Goal: Navigation & Orientation: Find specific page/section

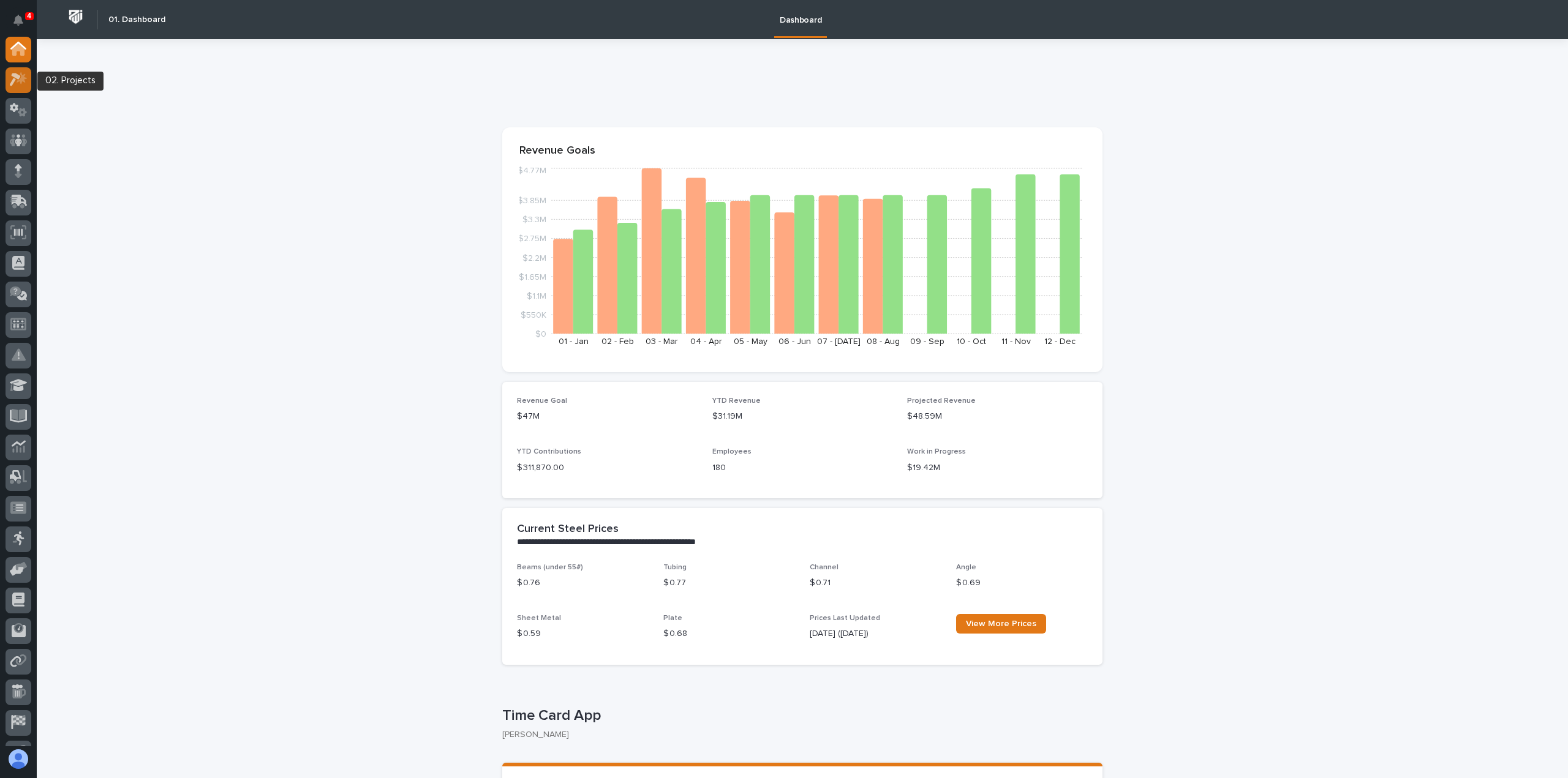
click at [25, 83] on icon at bounding box center [18, 79] width 17 height 14
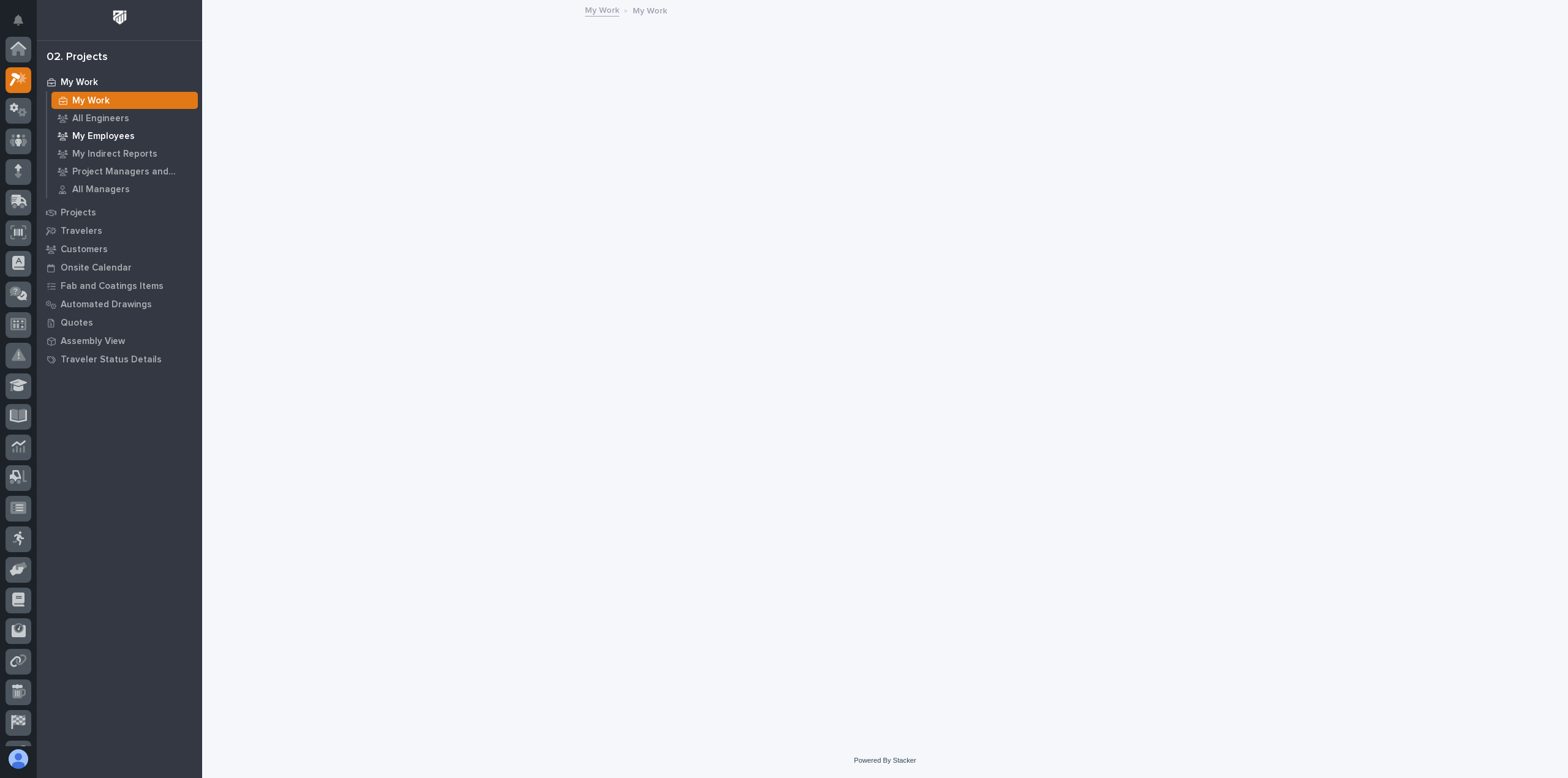
scroll to position [31, 0]
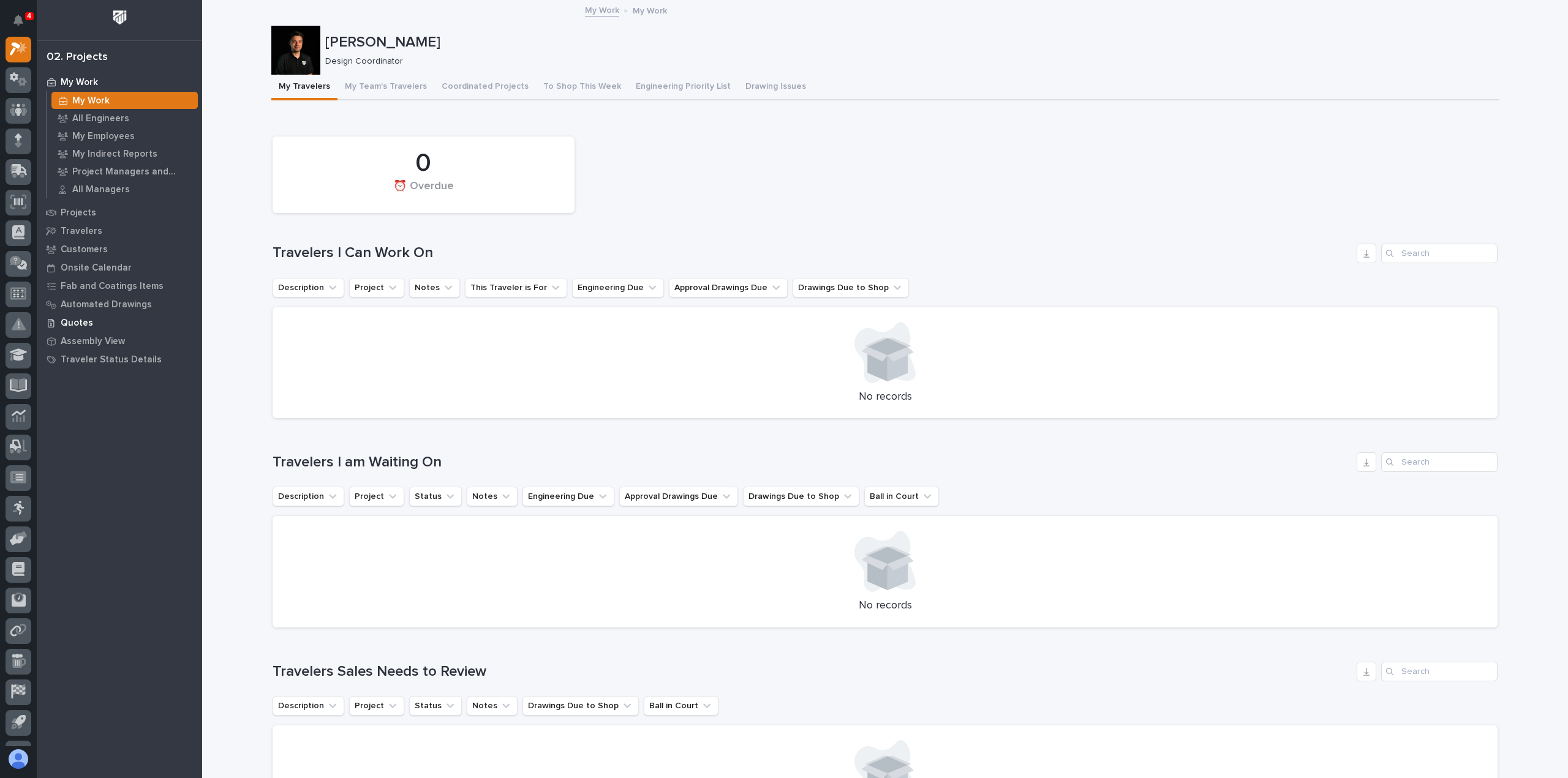
click at [80, 327] on p "Quotes" at bounding box center [77, 323] width 33 height 11
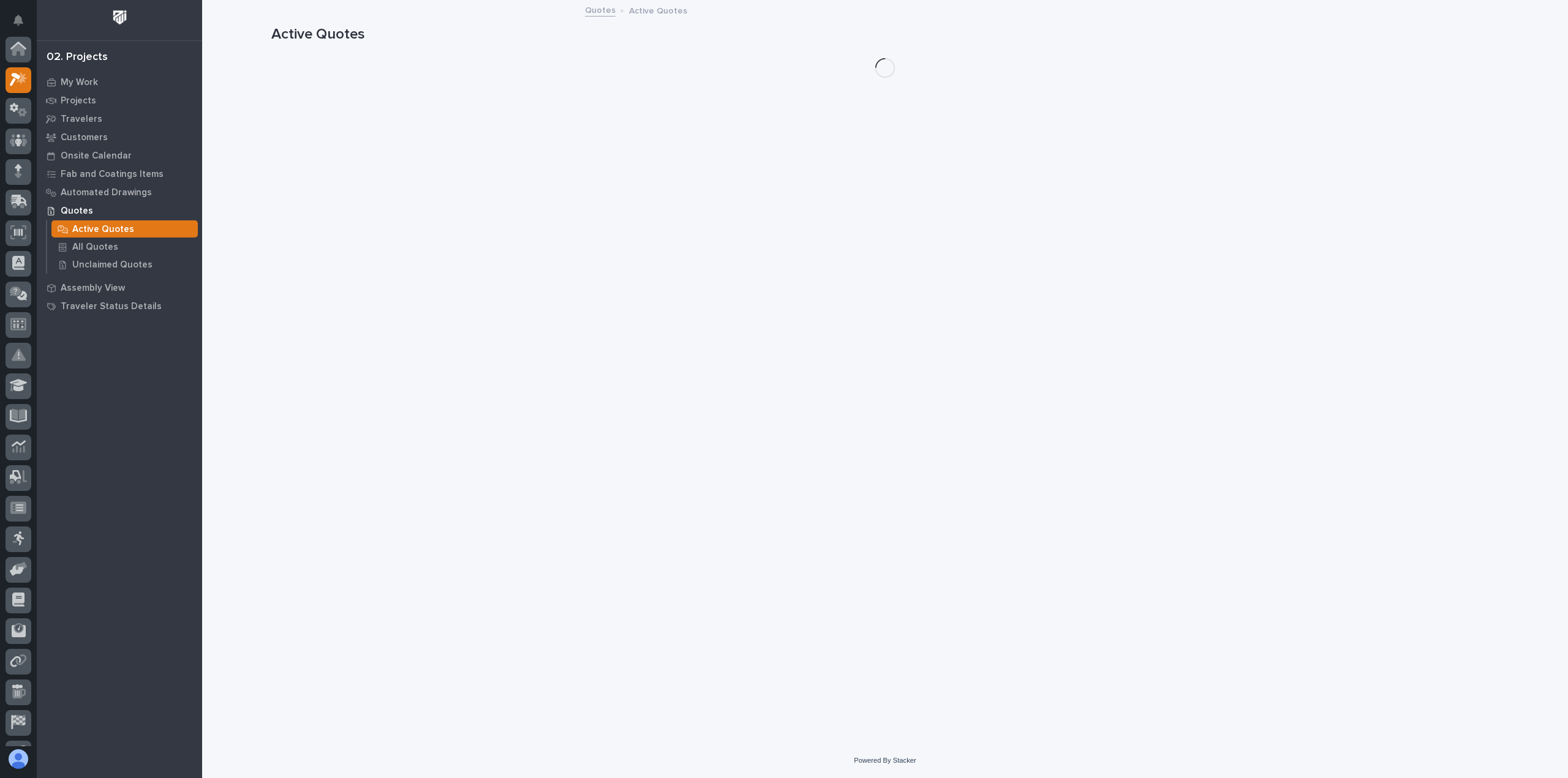
scroll to position [31, 0]
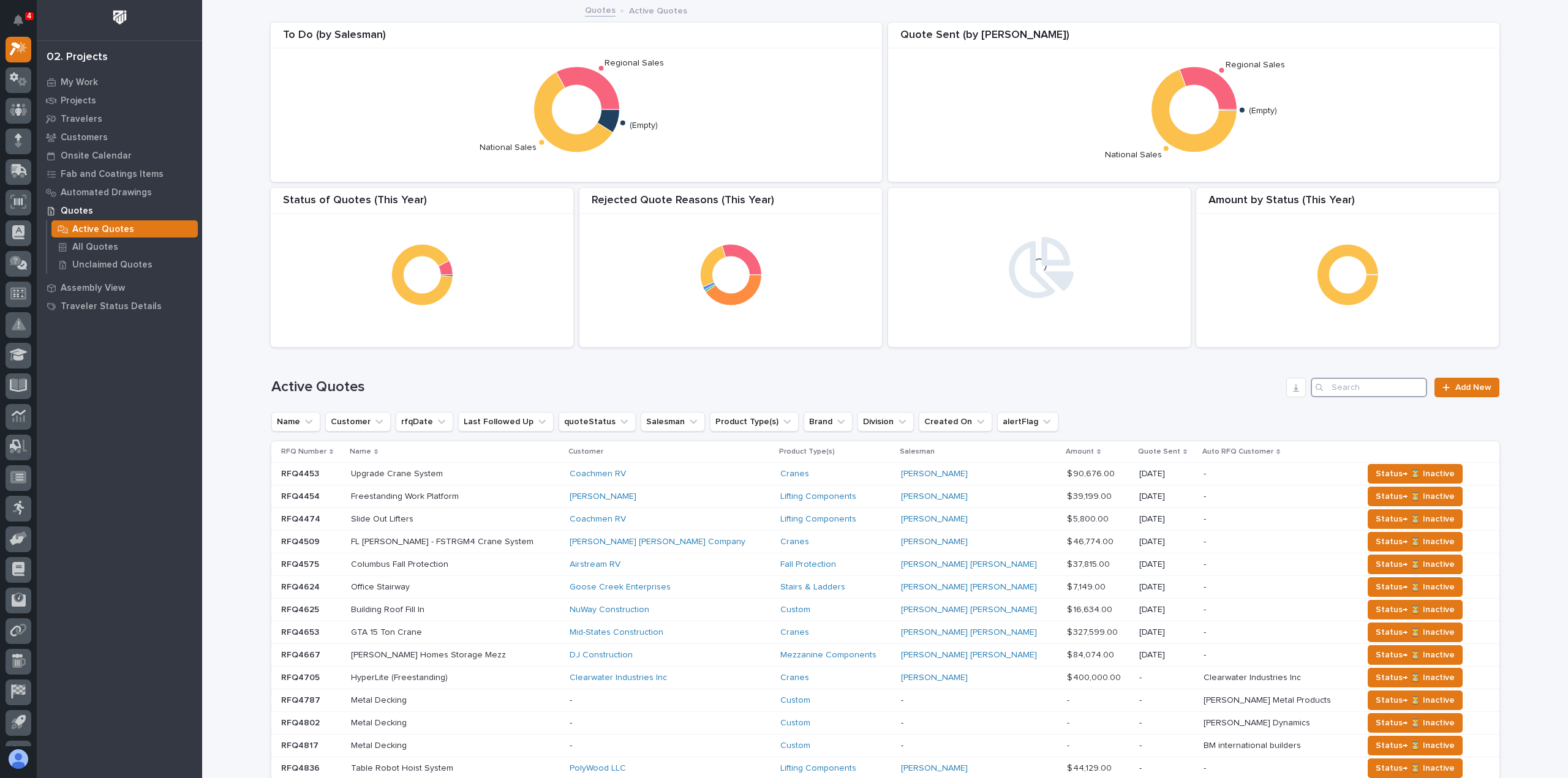
click at [1350, 384] on input "Search" at bounding box center [1368, 387] width 116 height 19
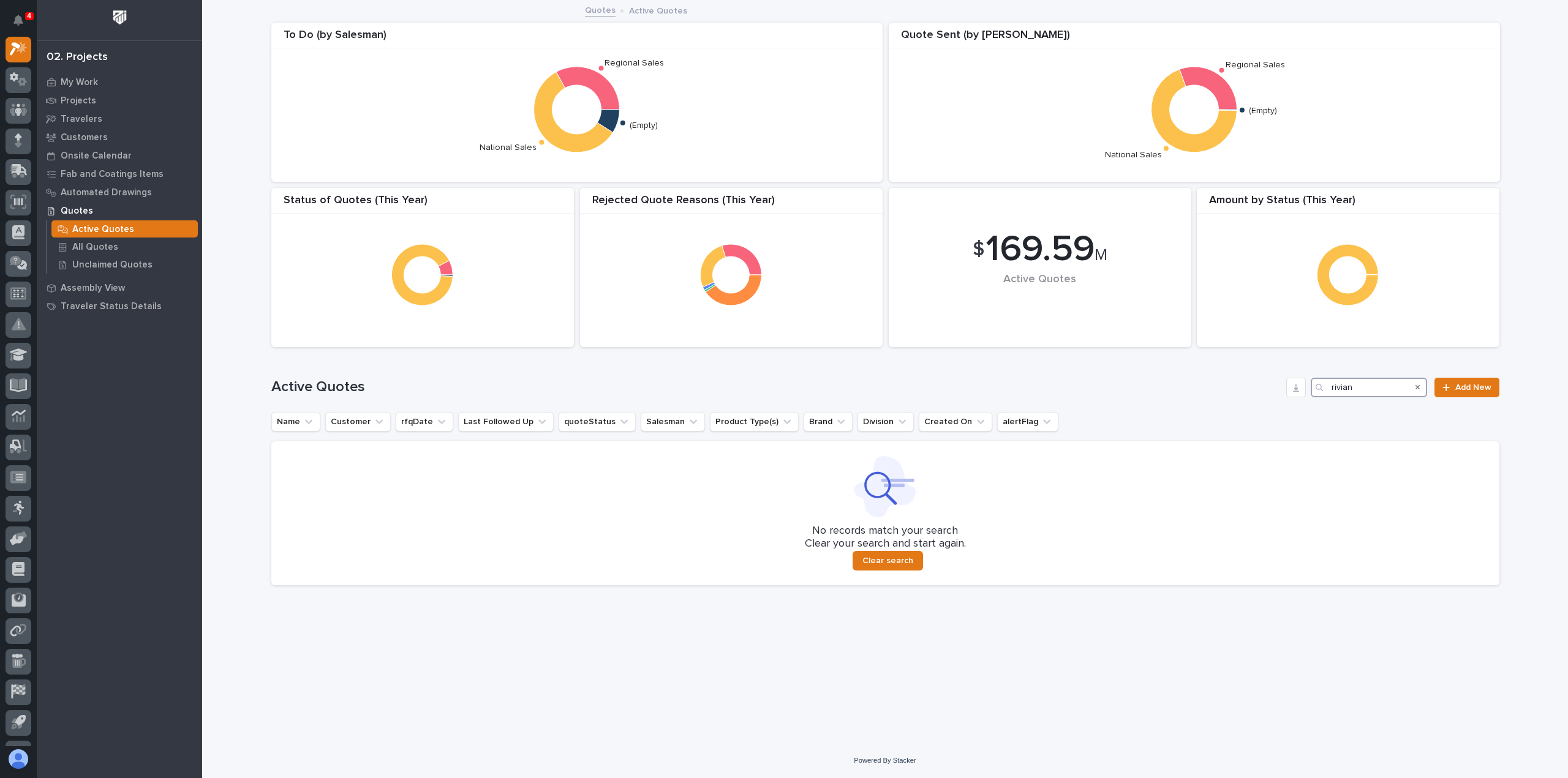
type input "rivian"
click at [86, 104] on p "Projects" at bounding box center [78, 100] width 36 height 11
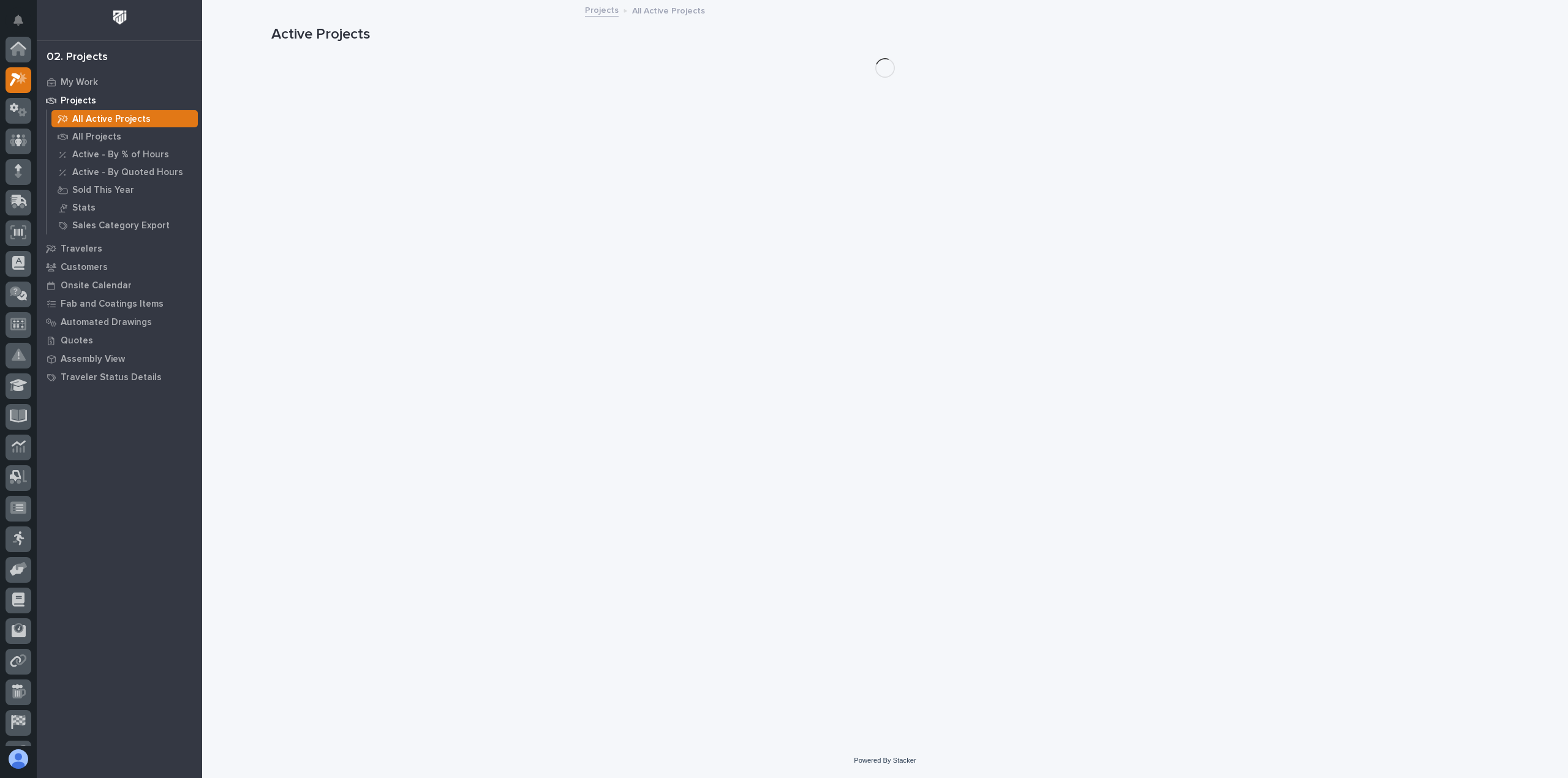
scroll to position [31, 0]
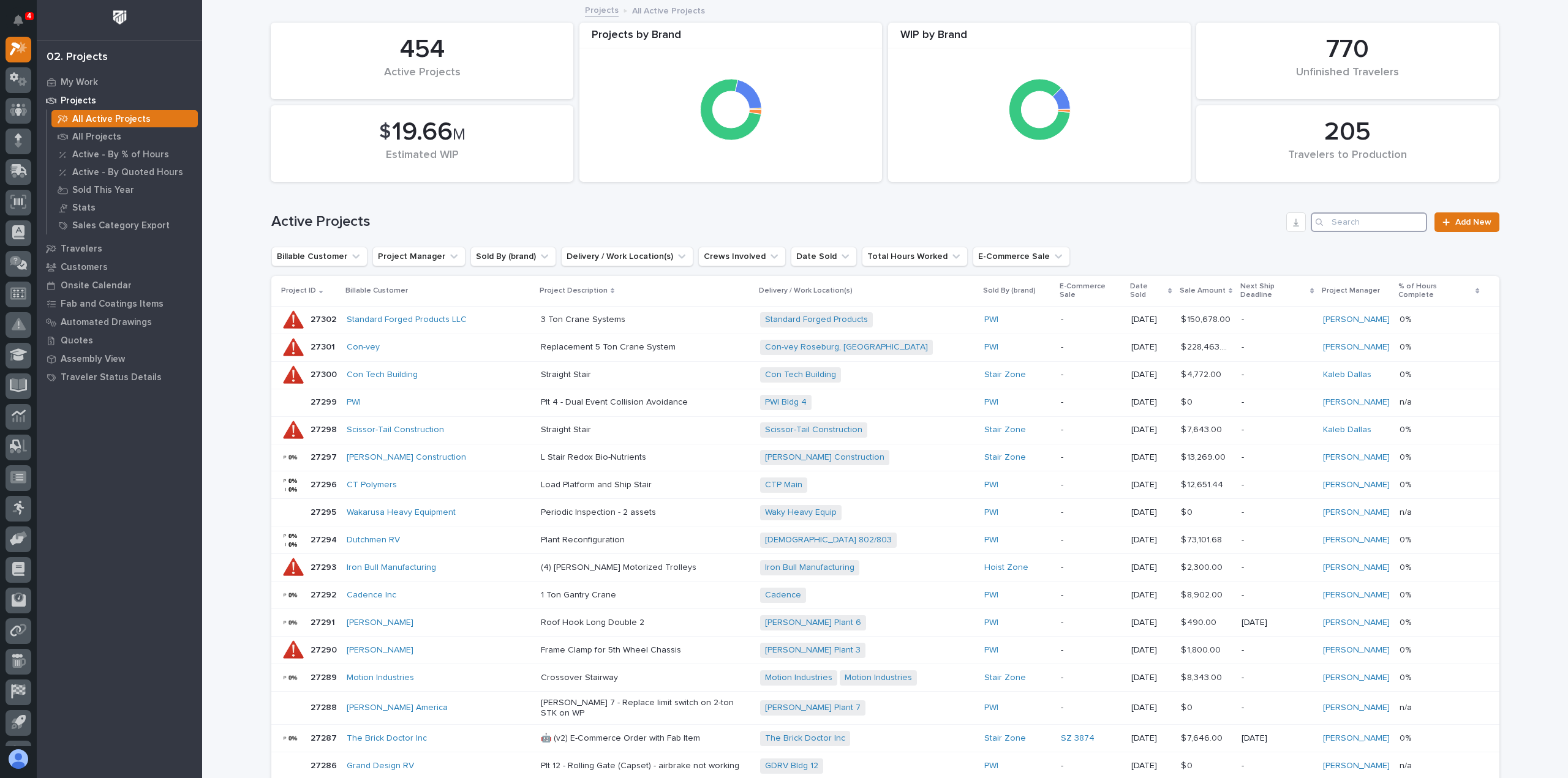
click at [1373, 217] on input "Search" at bounding box center [1368, 222] width 116 height 19
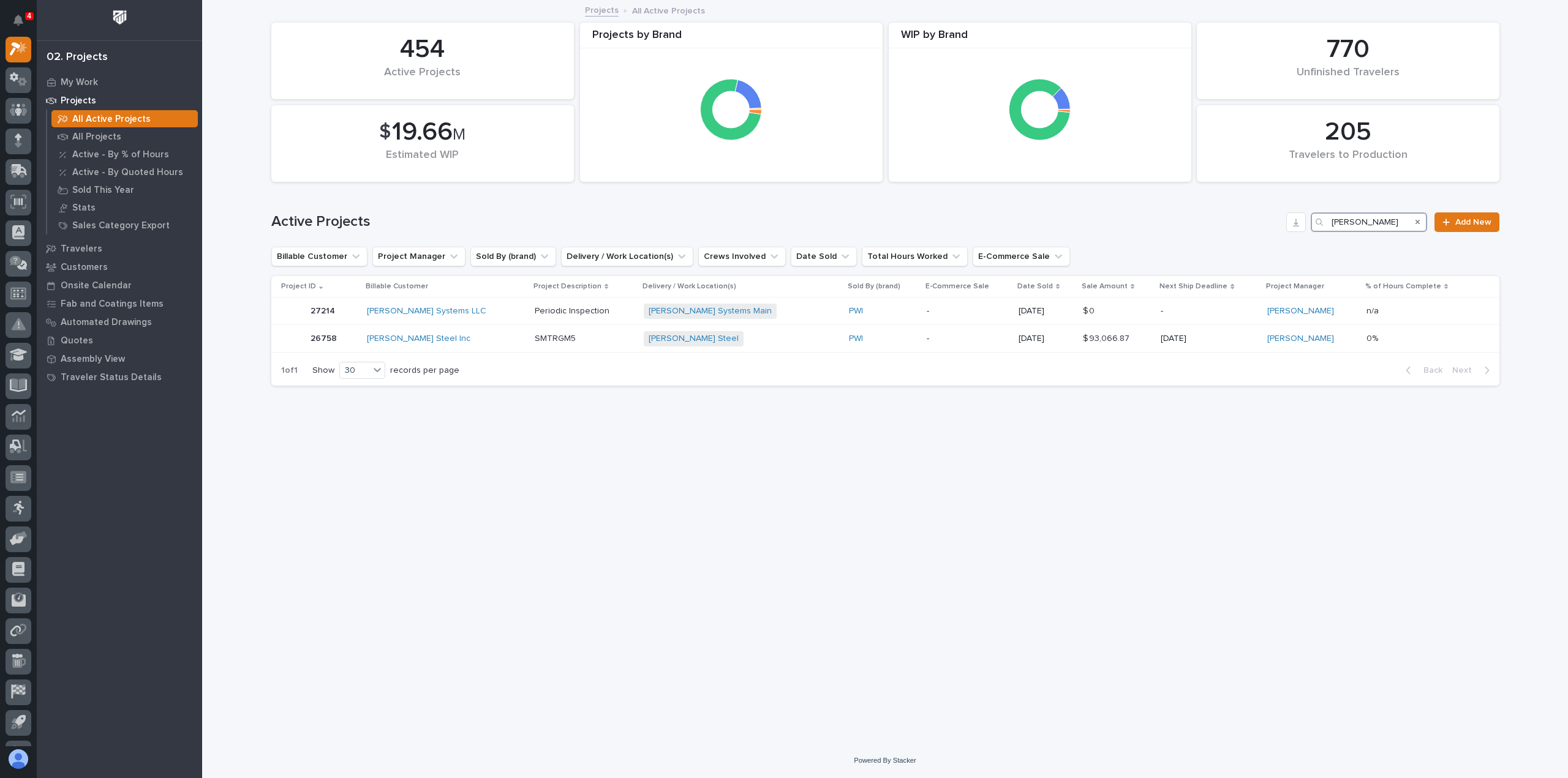
type input "[PERSON_NAME]"
click at [491, 339] on div "[PERSON_NAME] Steel Inc" at bounding box center [446, 338] width 158 height 11
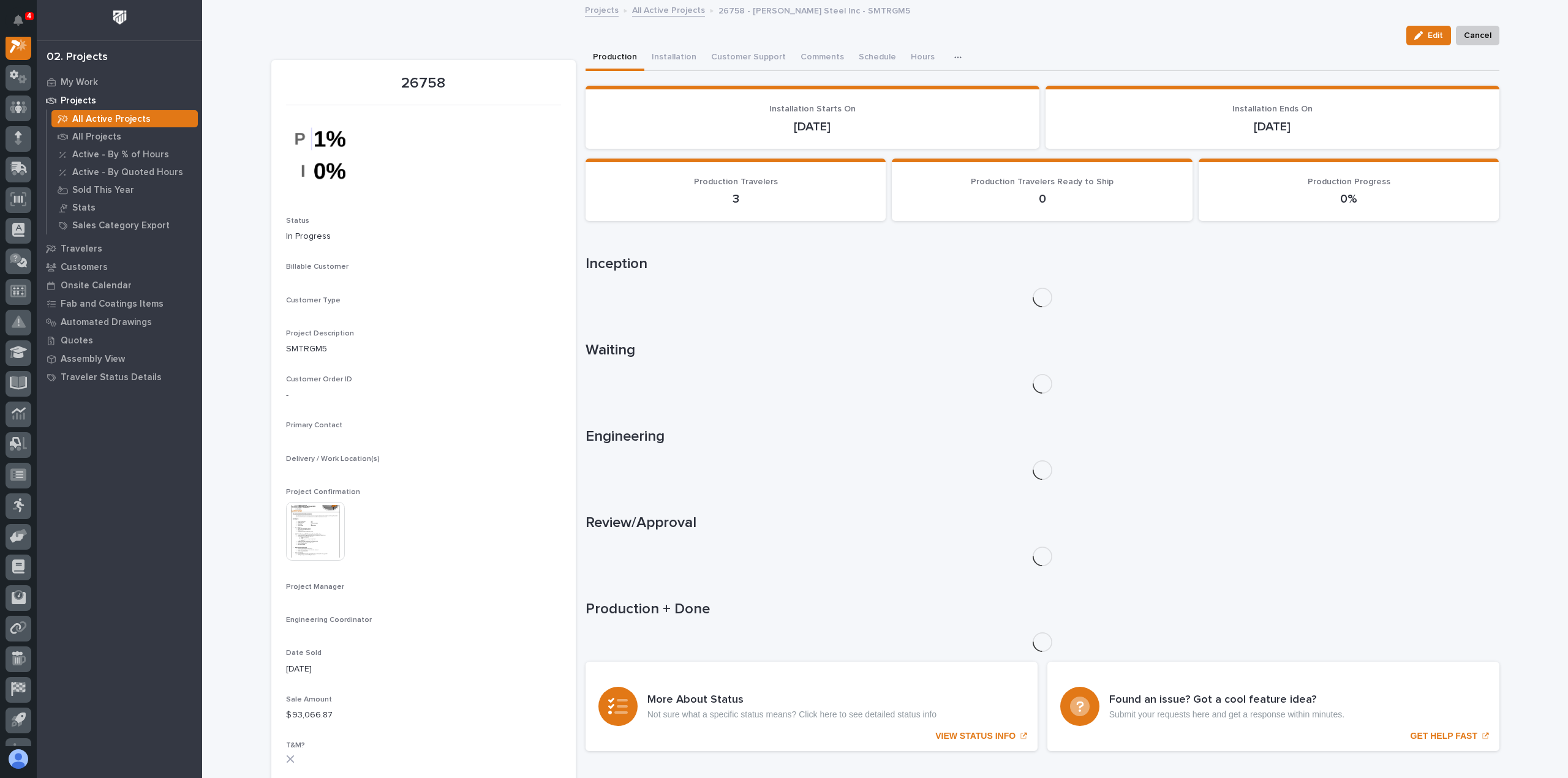
scroll to position [31, 0]
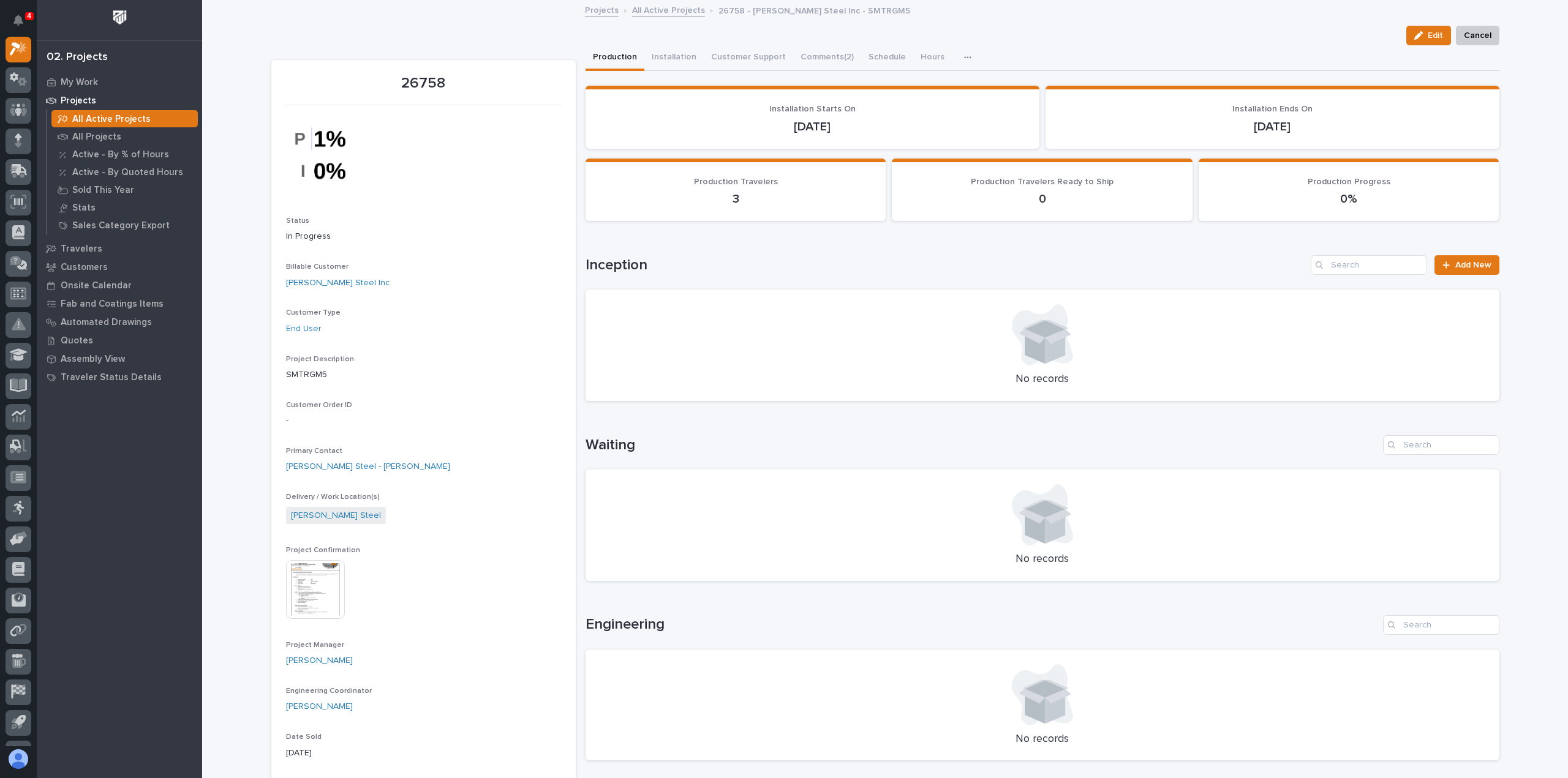
click at [964, 61] on icon "button" at bounding box center [968, 57] width 8 height 9
click at [941, 85] on button "CompanyCam" at bounding box center [925, 91] width 81 height 21
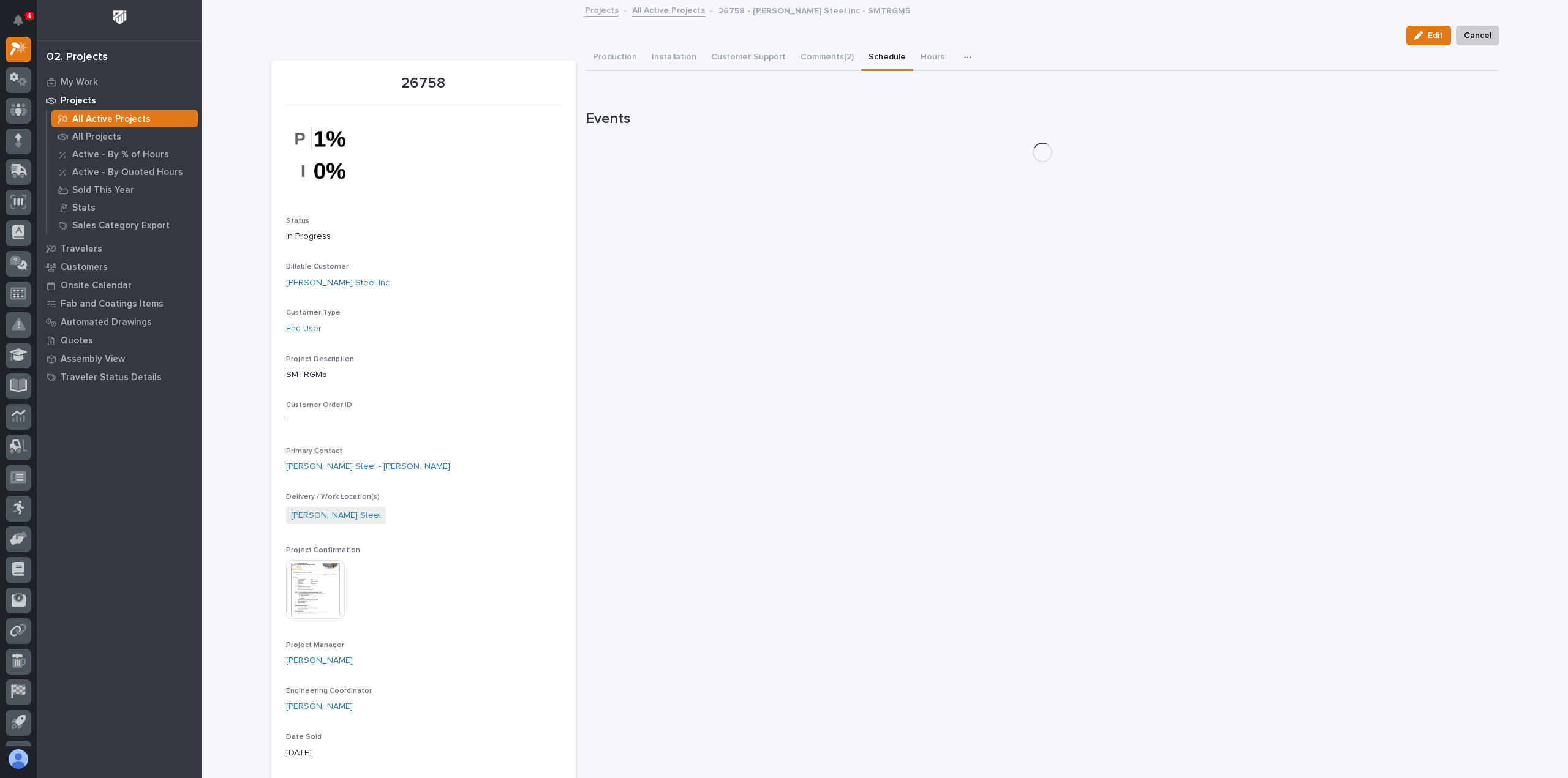
click at [881, 60] on button "Schedule" at bounding box center [887, 58] width 52 height 26
click at [830, 58] on button "Comments (2)" at bounding box center [827, 58] width 68 height 26
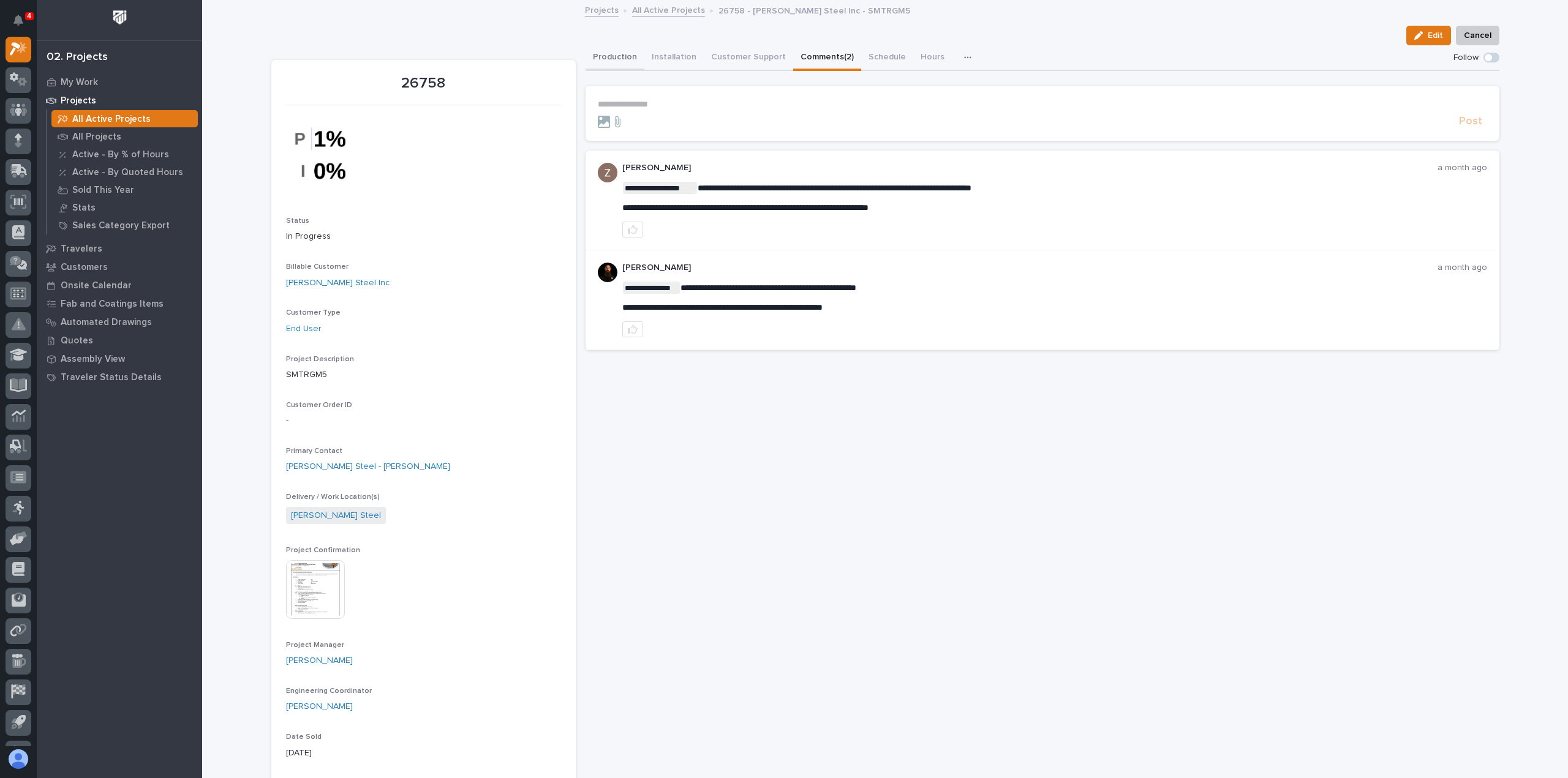
click at [614, 61] on button "Production" at bounding box center [614, 58] width 59 height 26
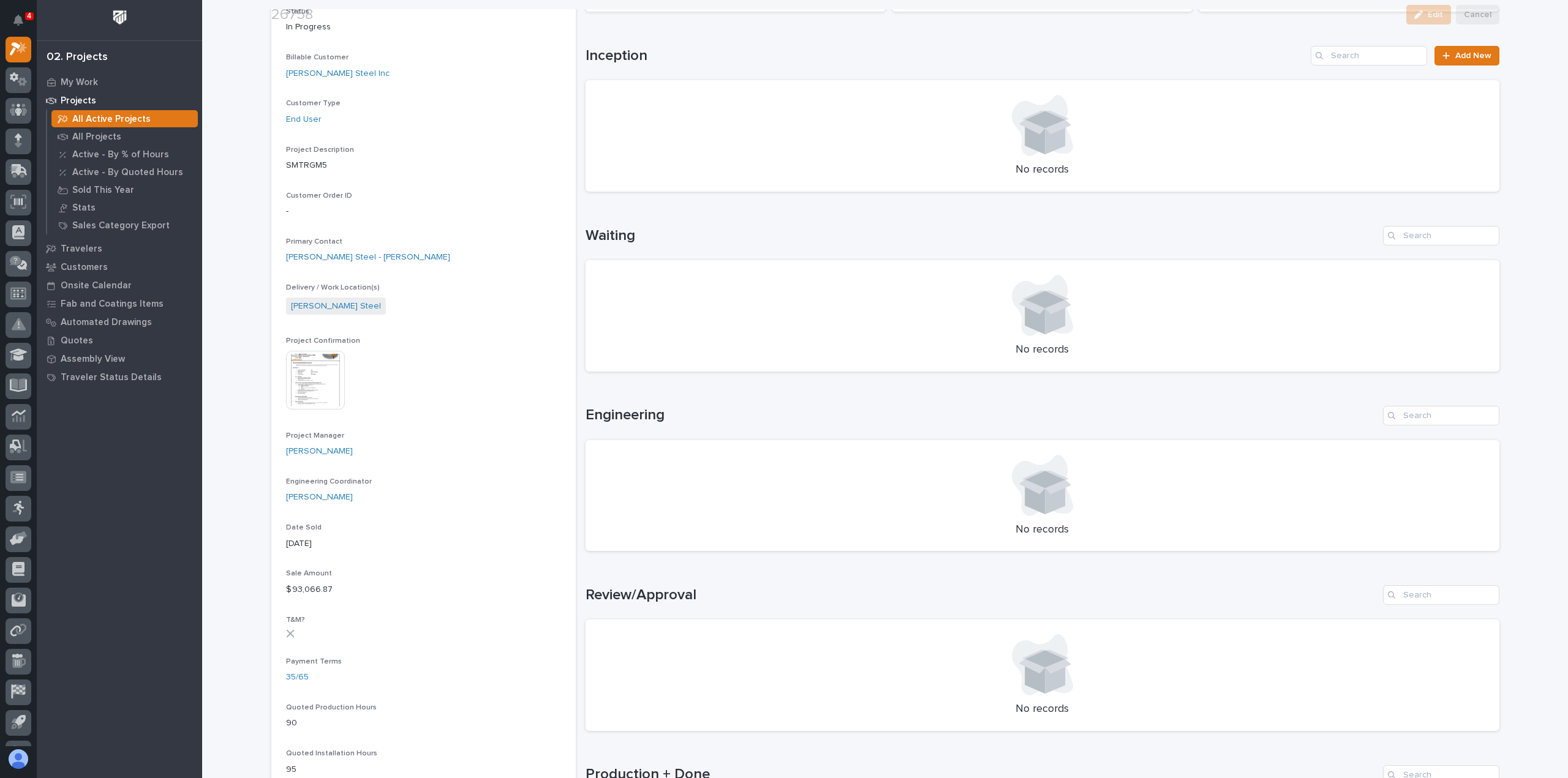
scroll to position [306, 0]
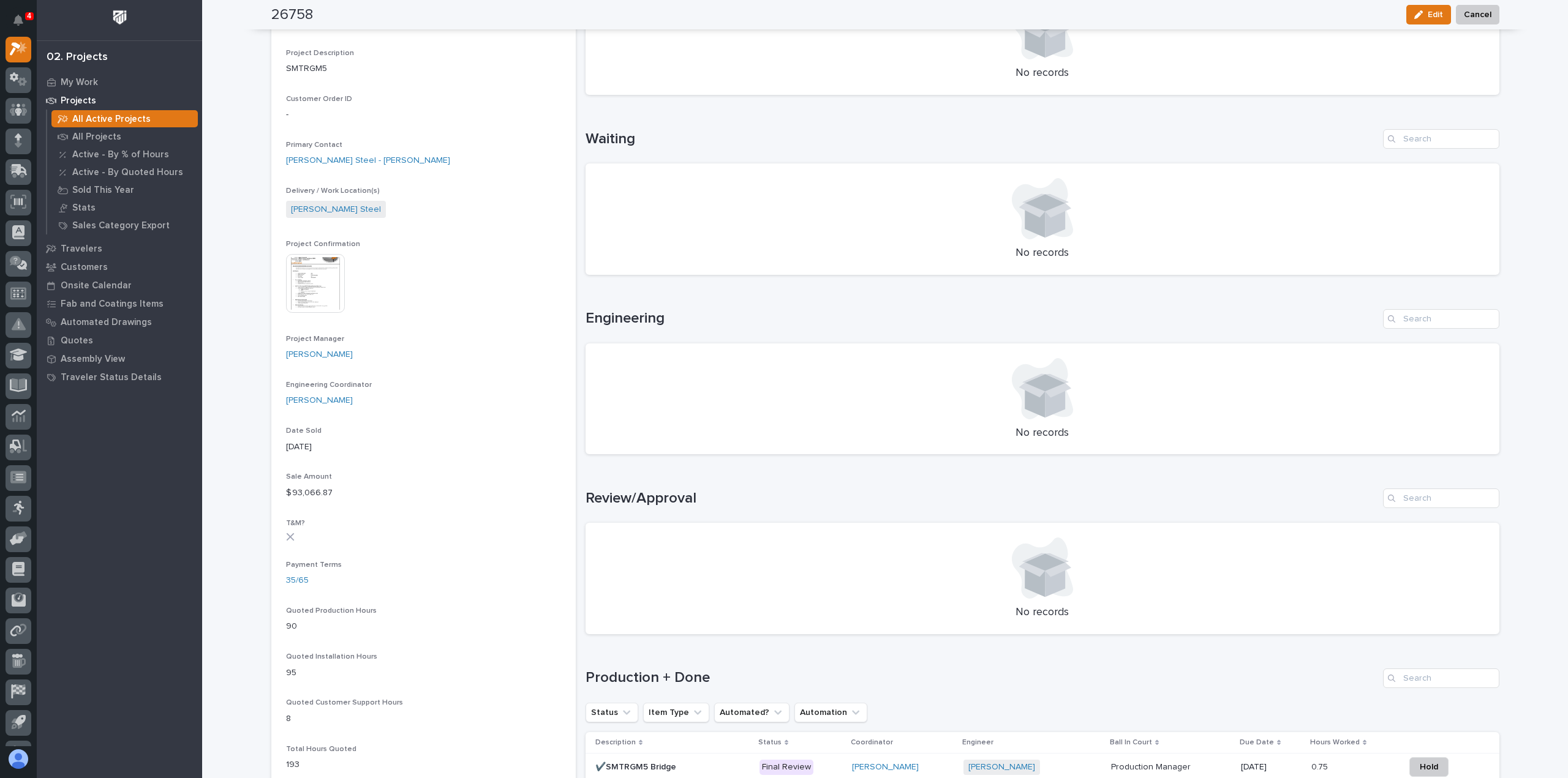
click at [332, 304] on img at bounding box center [315, 283] width 59 height 59
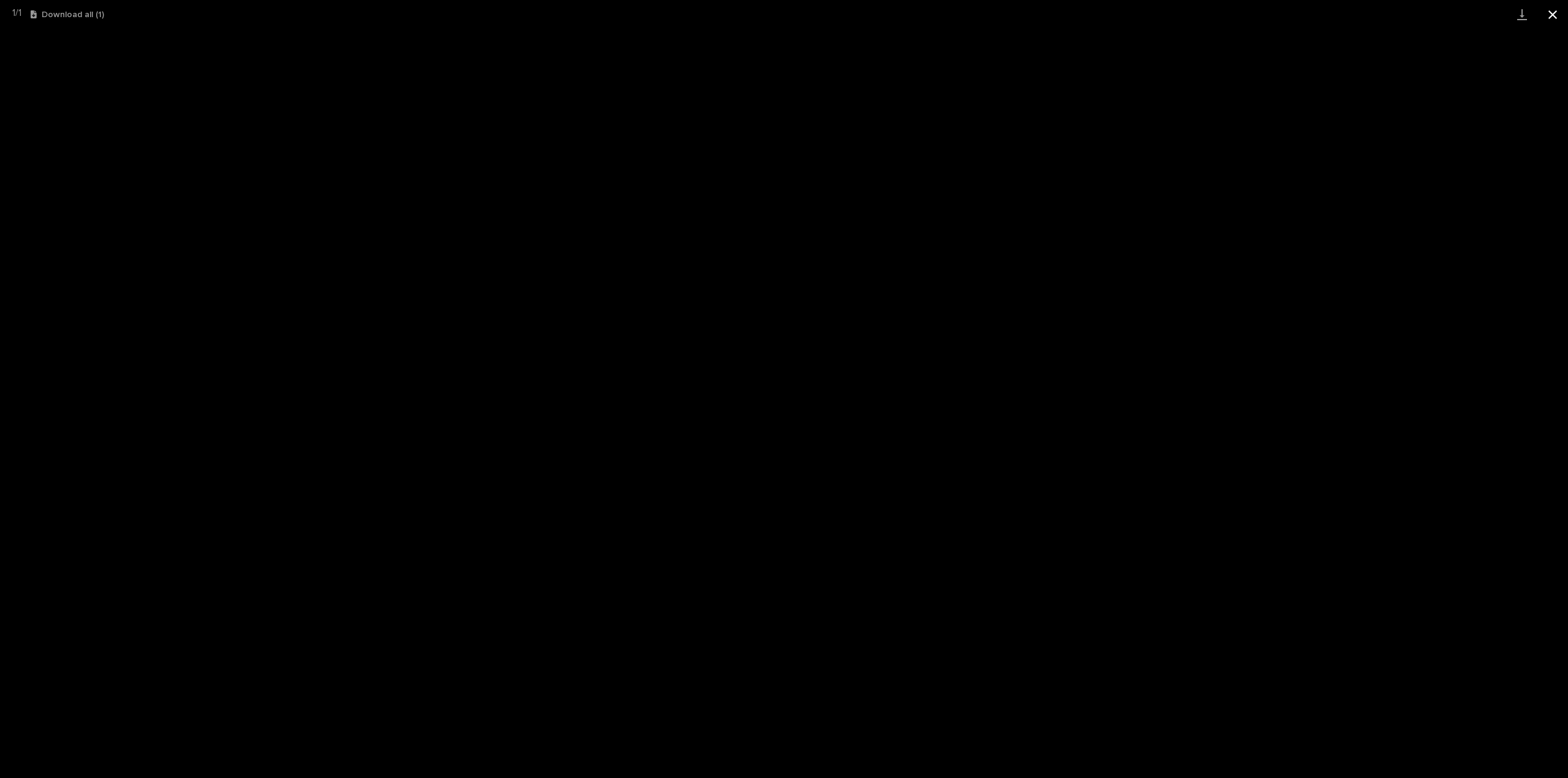
click at [1547, 12] on button "Close gallery" at bounding box center [1553, 14] width 31 height 29
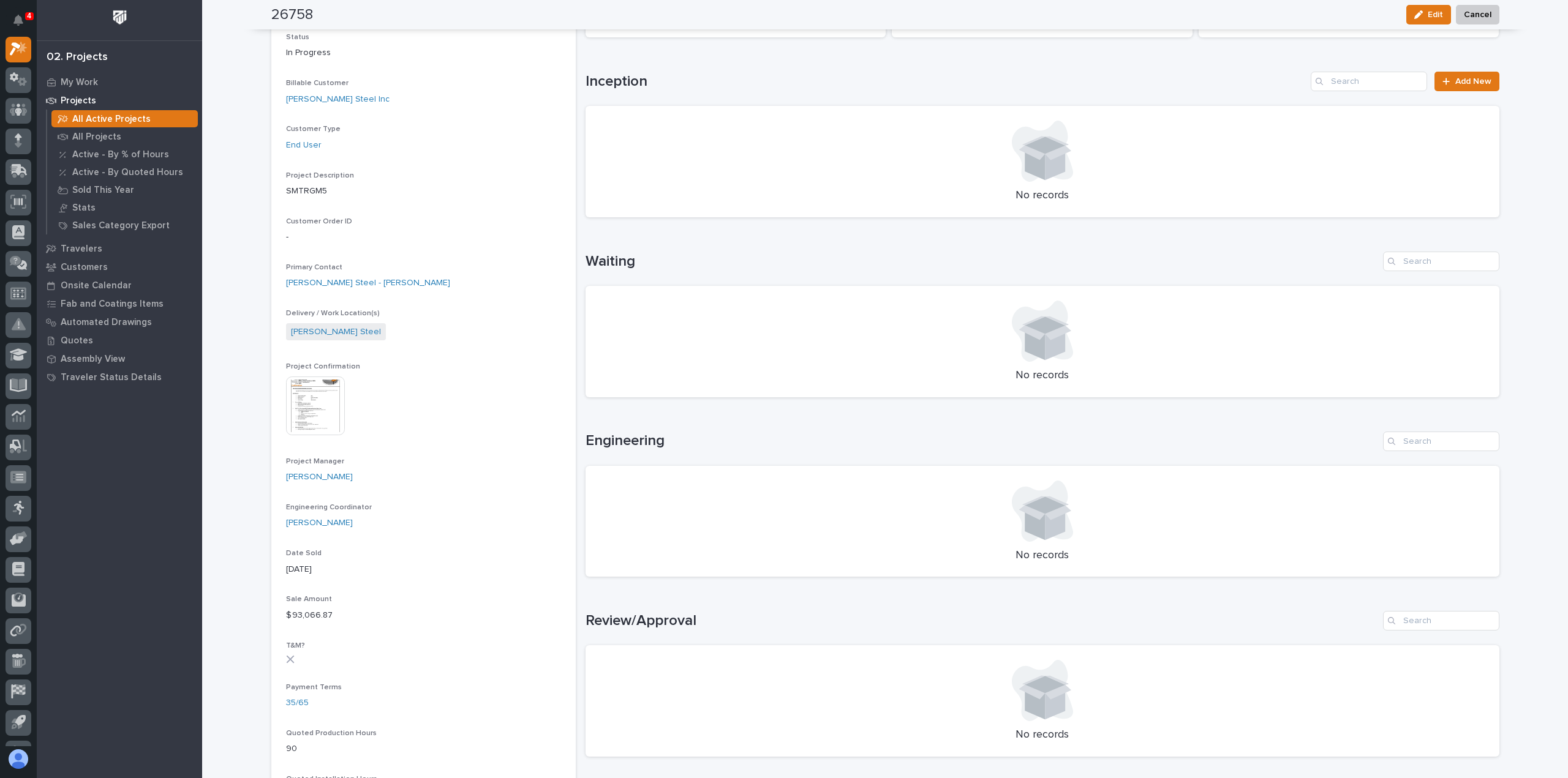
scroll to position [0, 0]
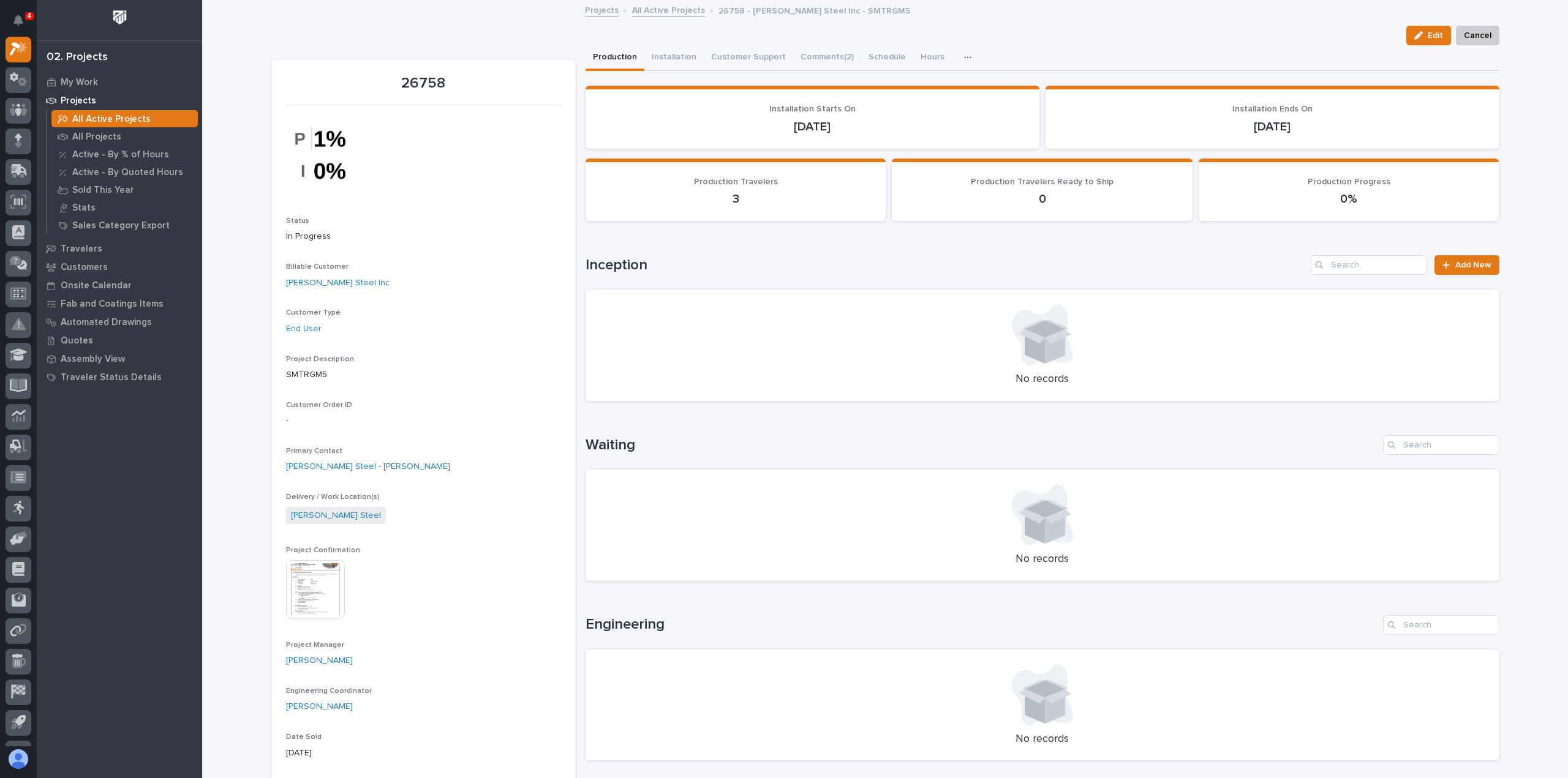
click at [964, 59] on icon "button" at bounding box center [968, 57] width 8 height 9
click at [915, 60] on button "Hours" at bounding box center [933, 58] width 38 height 26
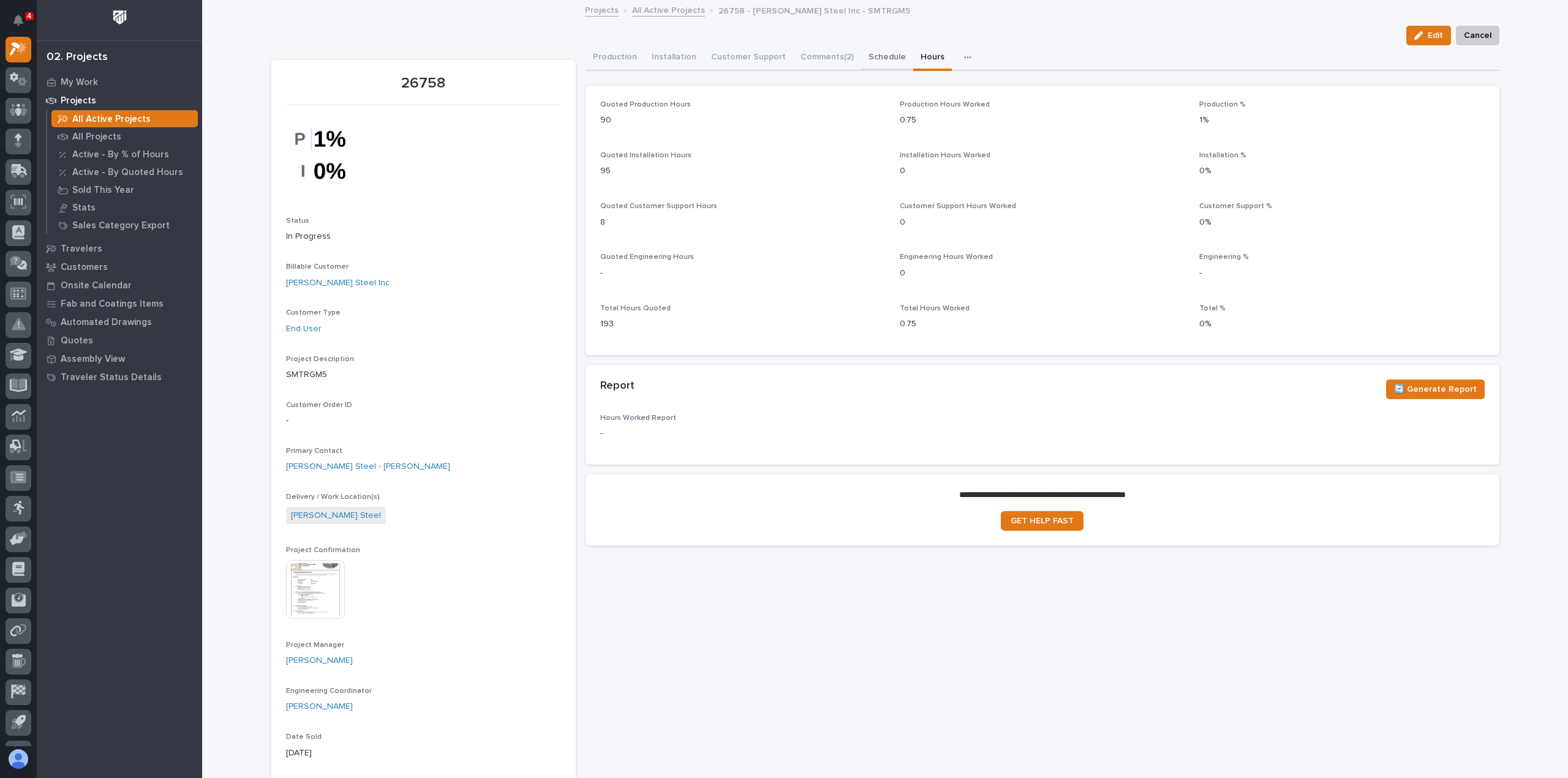
click at [892, 63] on button "Schedule" at bounding box center [887, 58] width 52 height 26
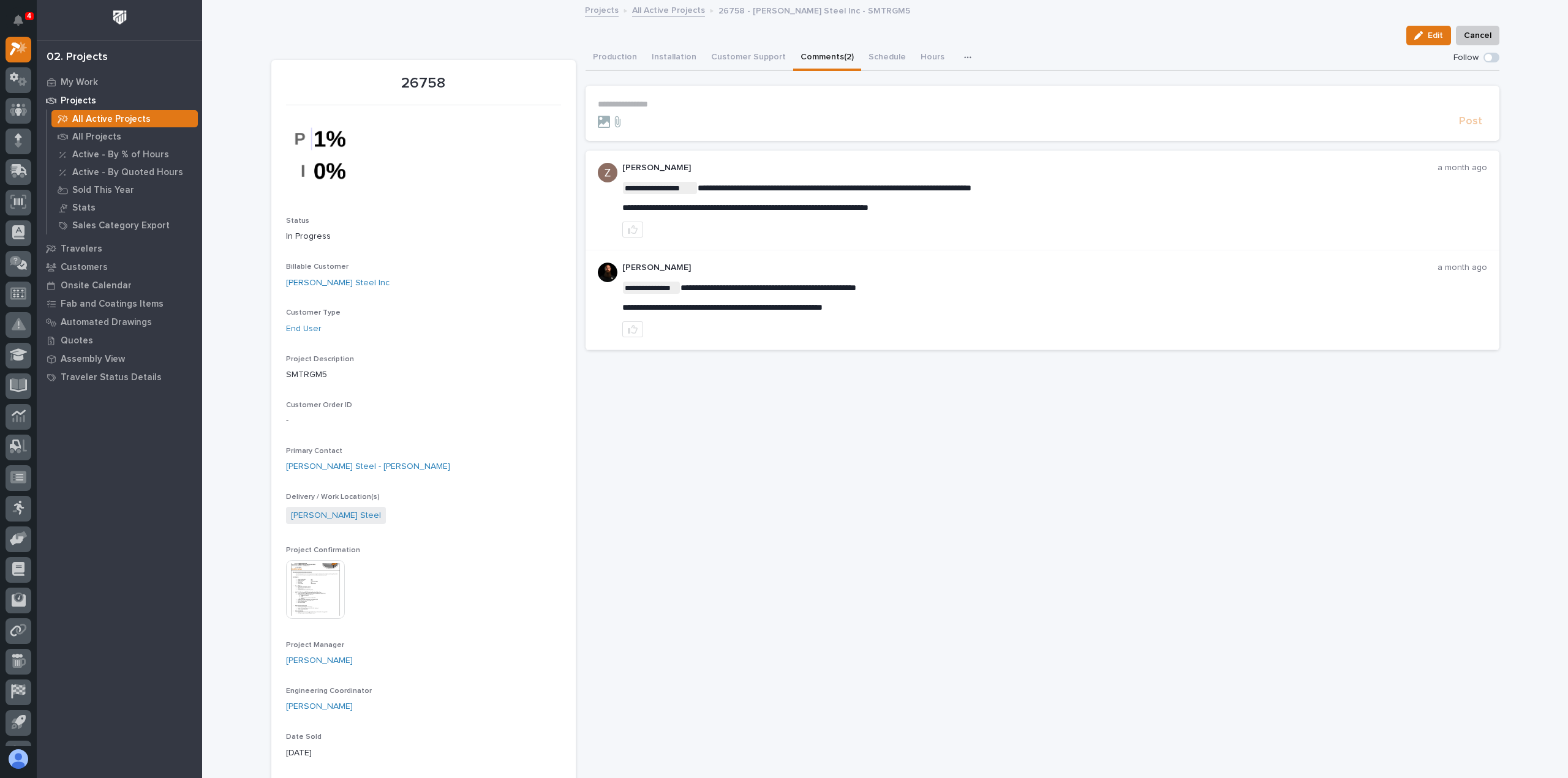
click at [819, 59] on button "Comments (2)" at bounding box center [827, 58] width 68 height 26
click at [749, 61] on button "Customer Support" at bounding box center [748, 58] width 89 height 26
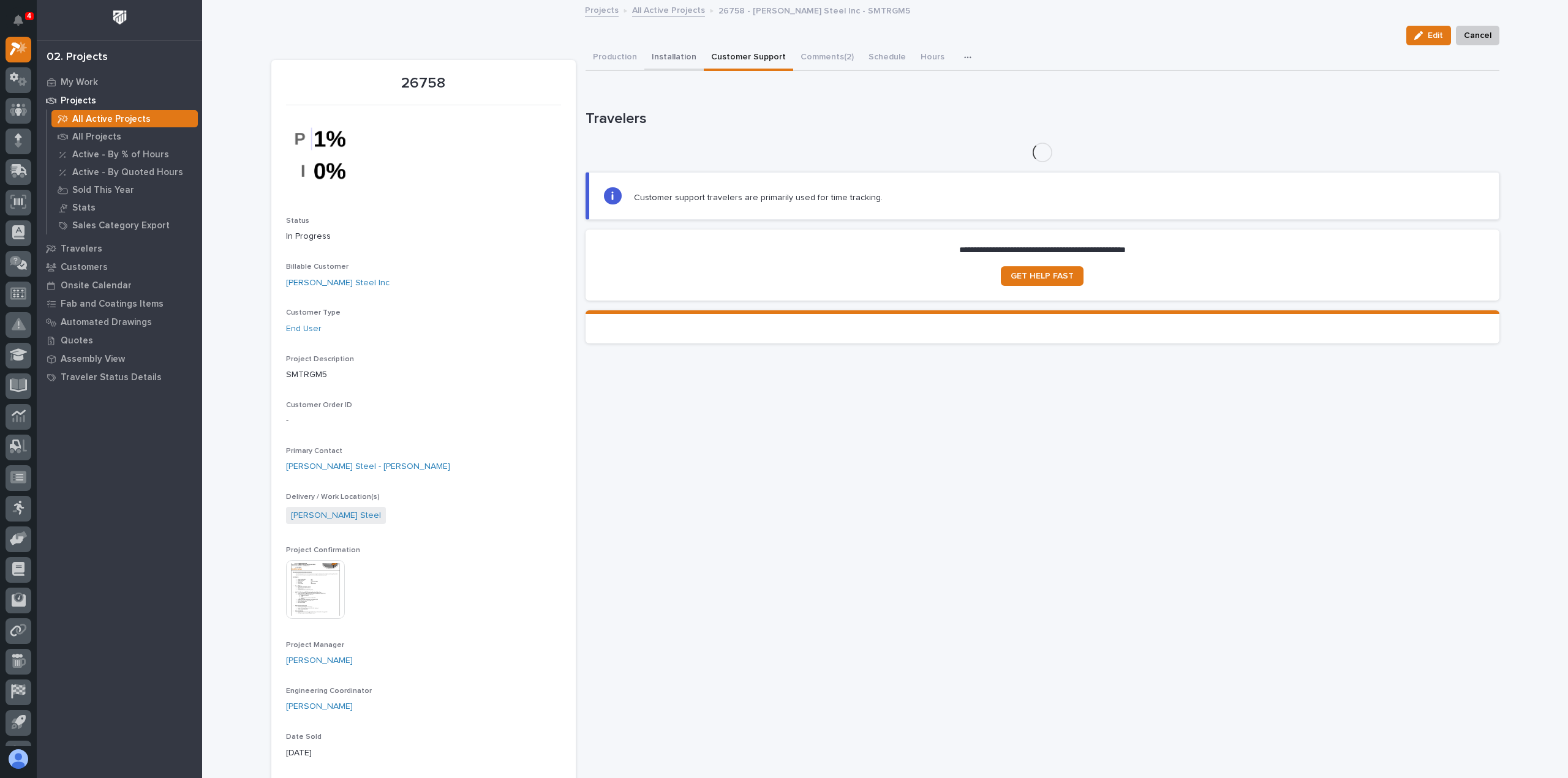
click at [674, 63] on button "Installation" at bounding box center [674, 58] width 60 height 26
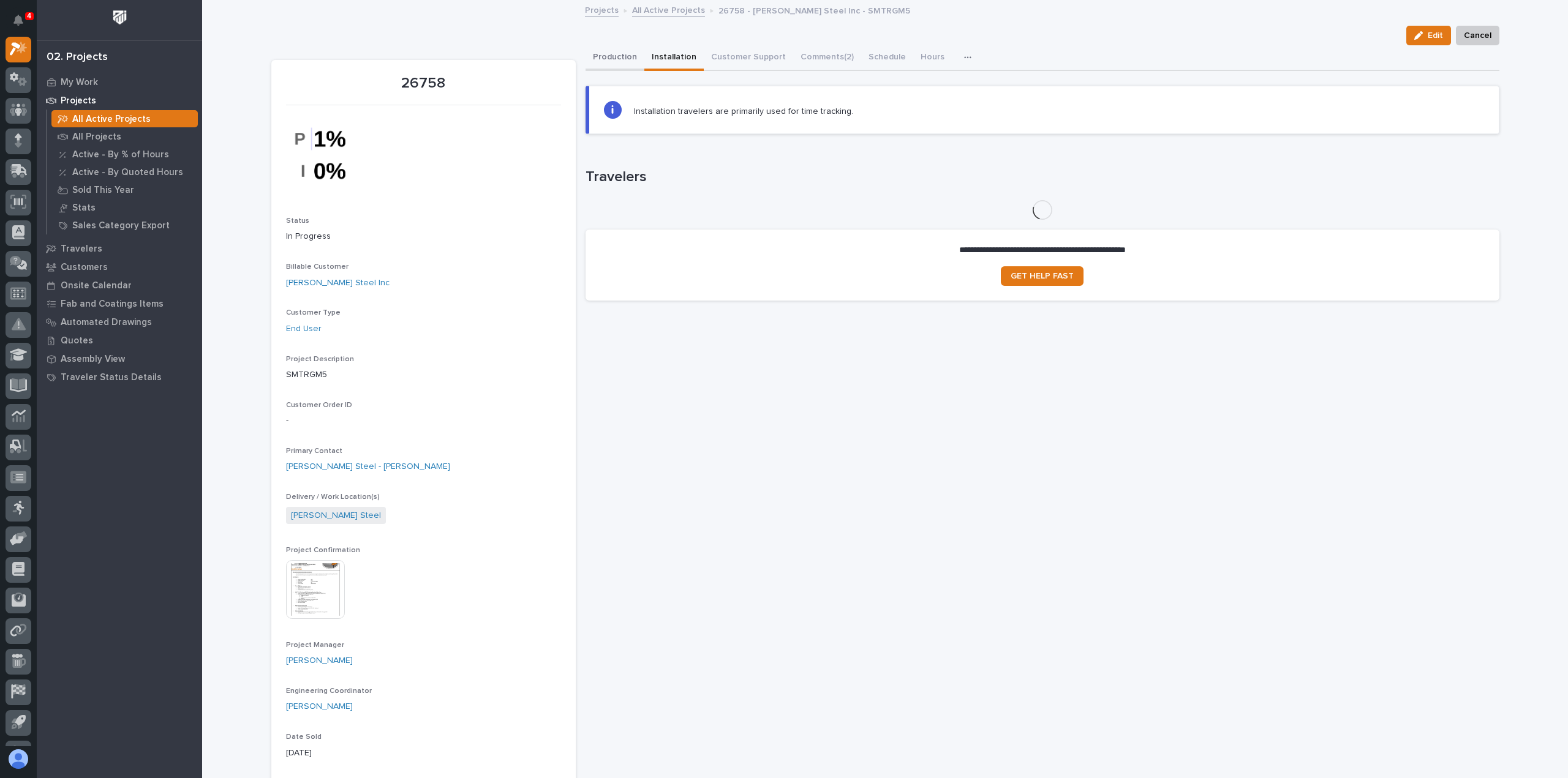
click at [632, 61] on button "Production" at bounding box center [614, 58] width 59 height 26
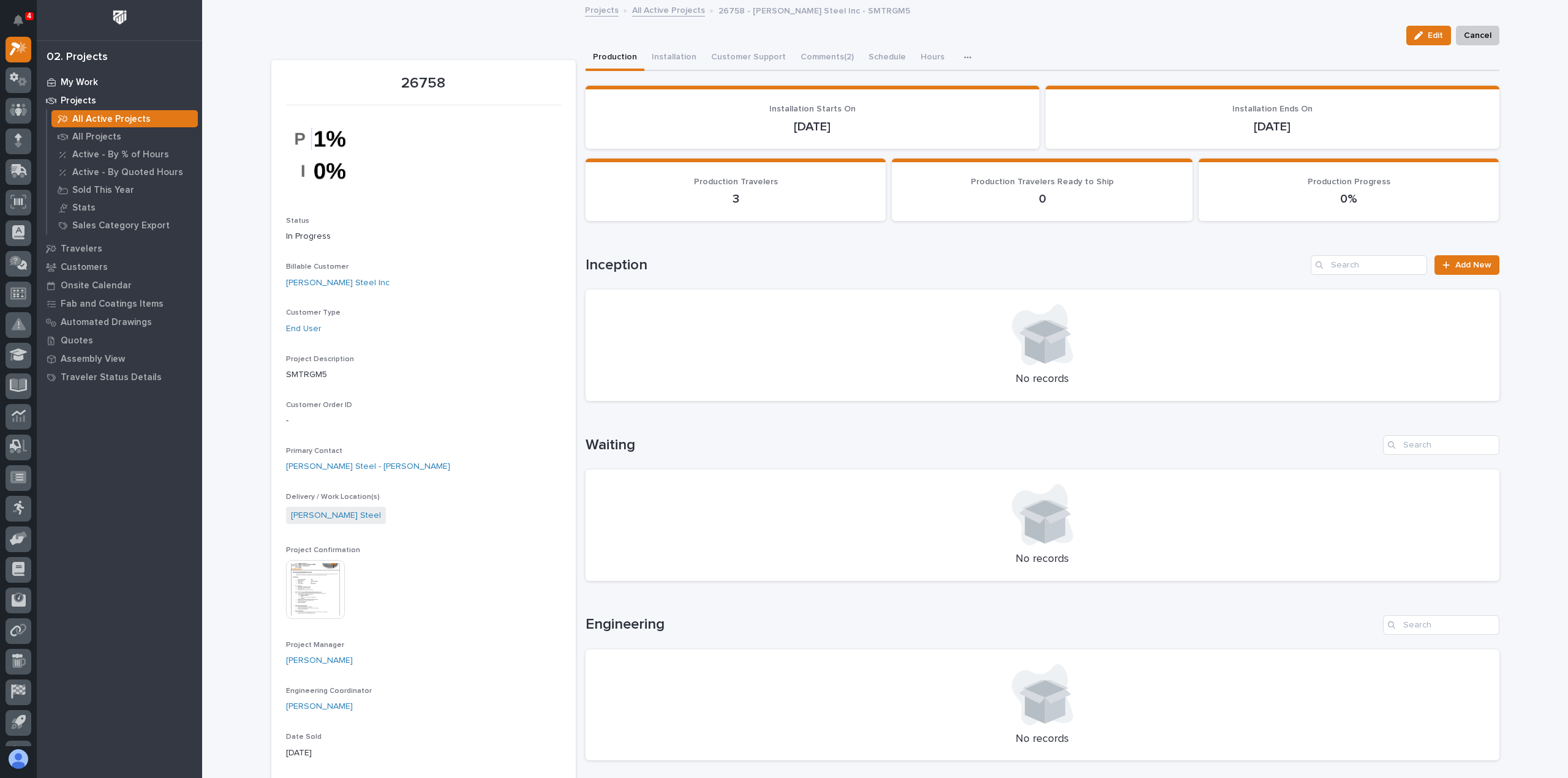
click at [99, 78] on div "My Work" at bounding box center [119, 83] width 159 height 17
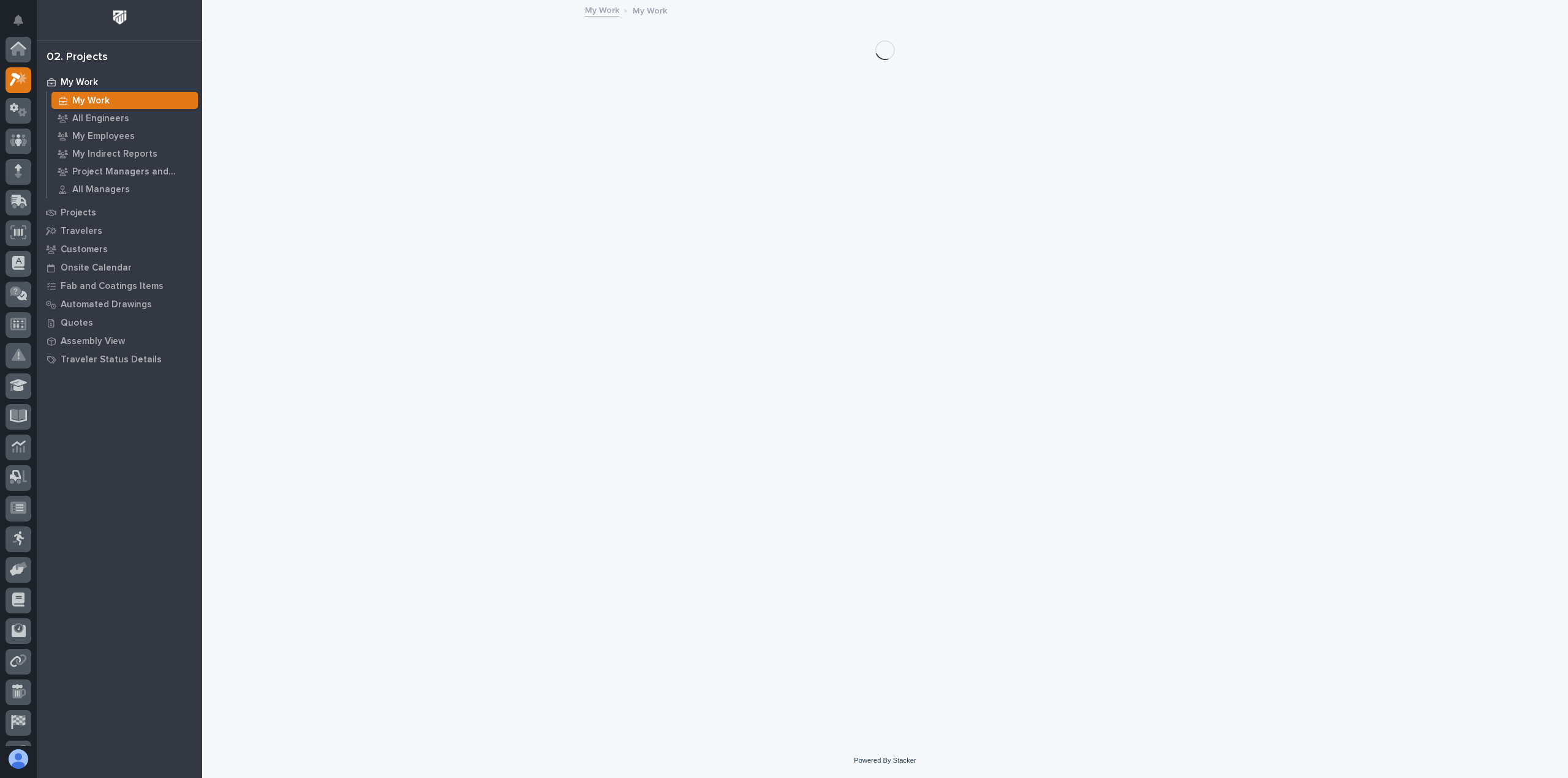
scroll to position [31, 0]
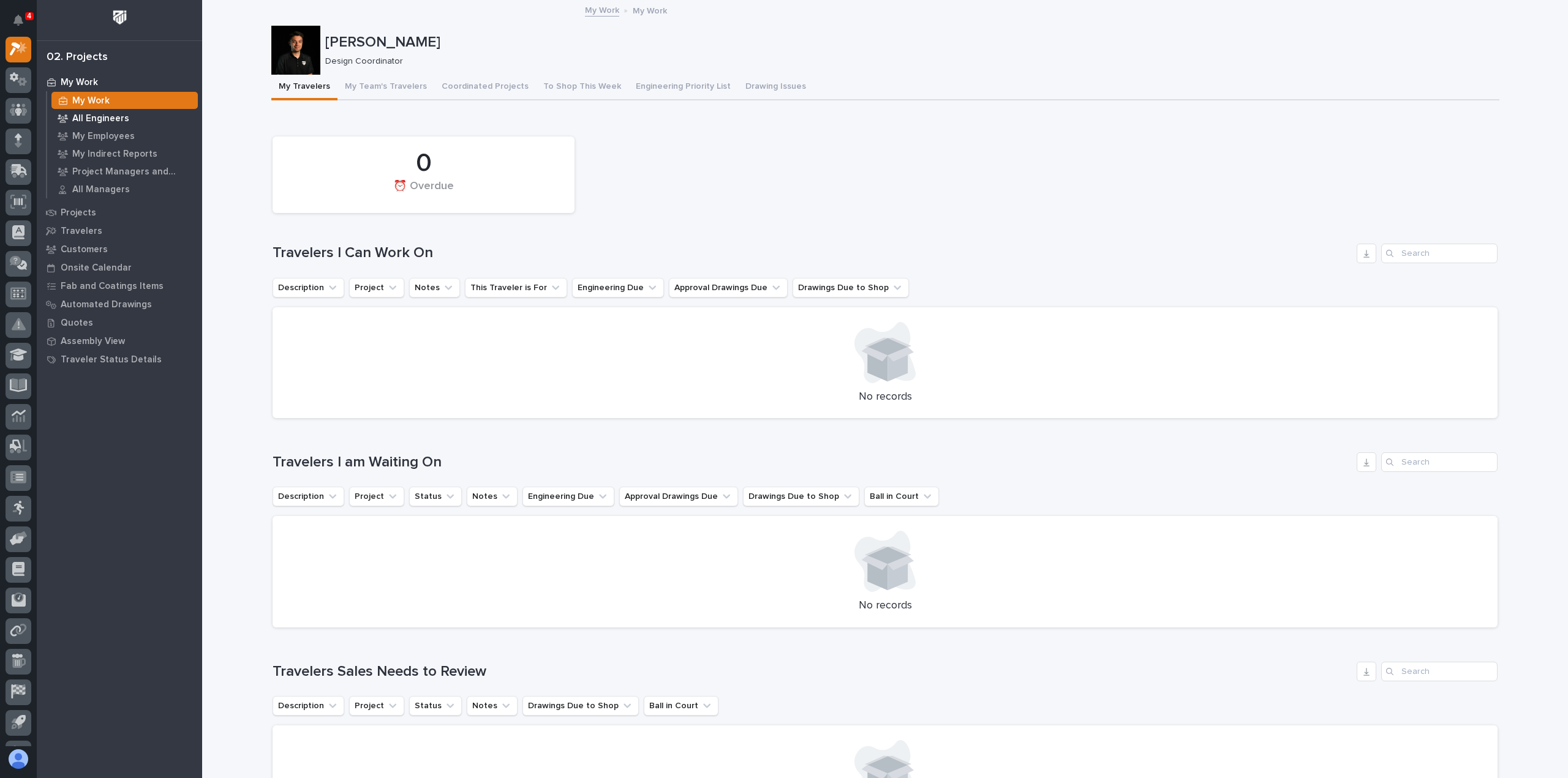
click at [122, 113] on p "All Engineers" at bounding box center [100, 118] width 57 height 11
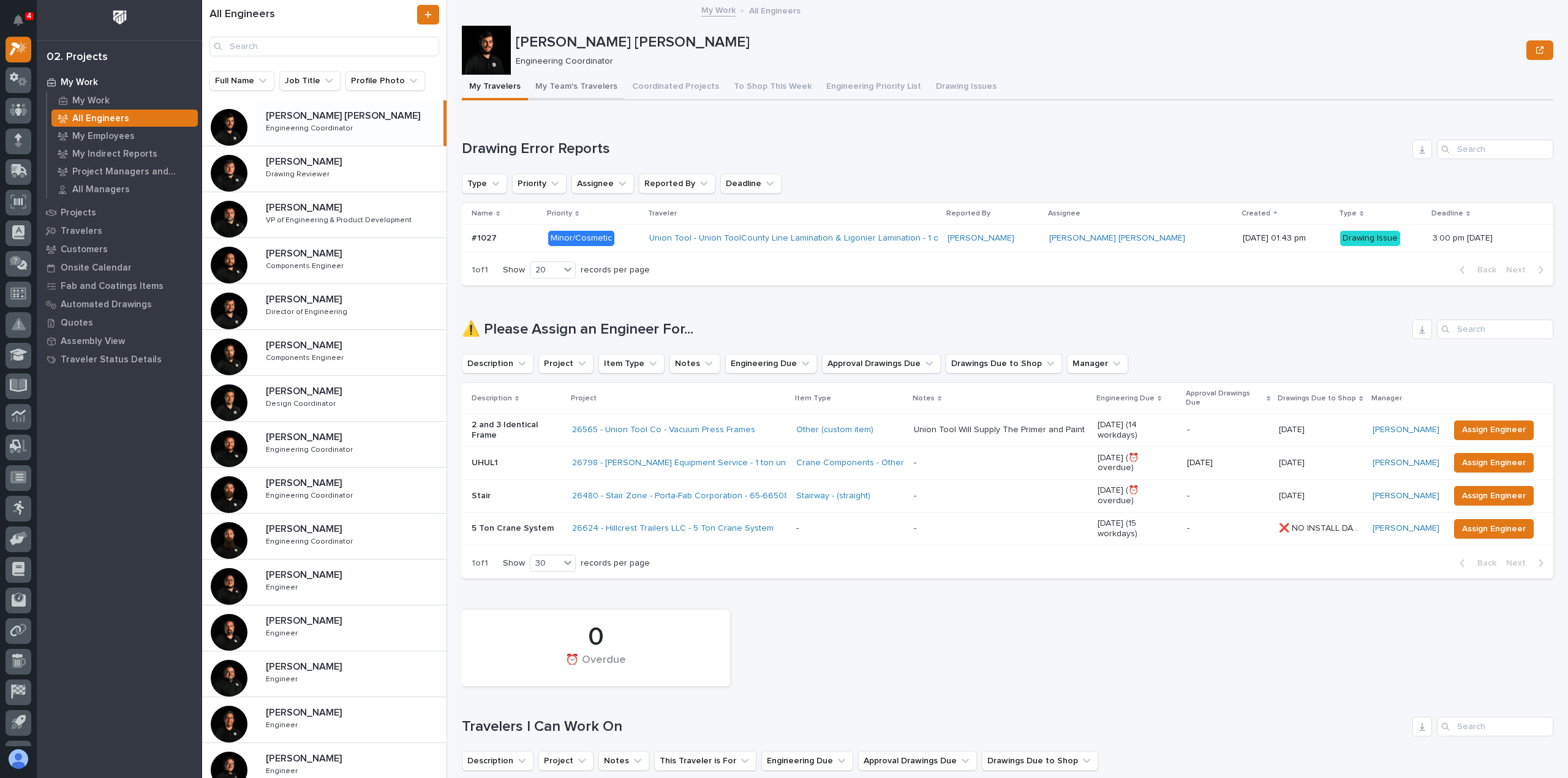
click at [595, 90] on button "My Team's Travelers" at bounding box center [576, 87] width 97 height 26
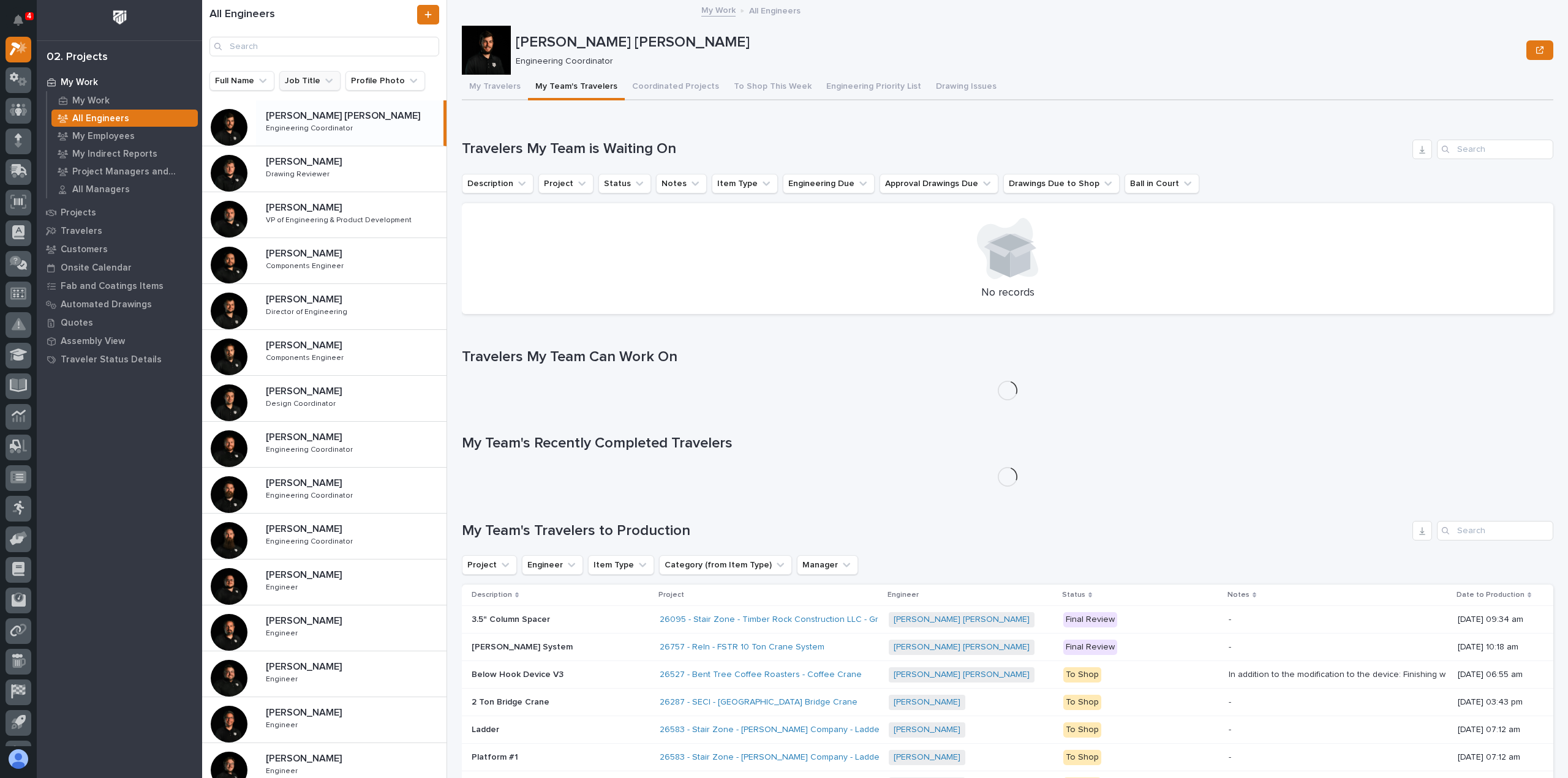
click at [494, 85] on button "My Travelers" at bounding box center [495, 87] width 66 height 26
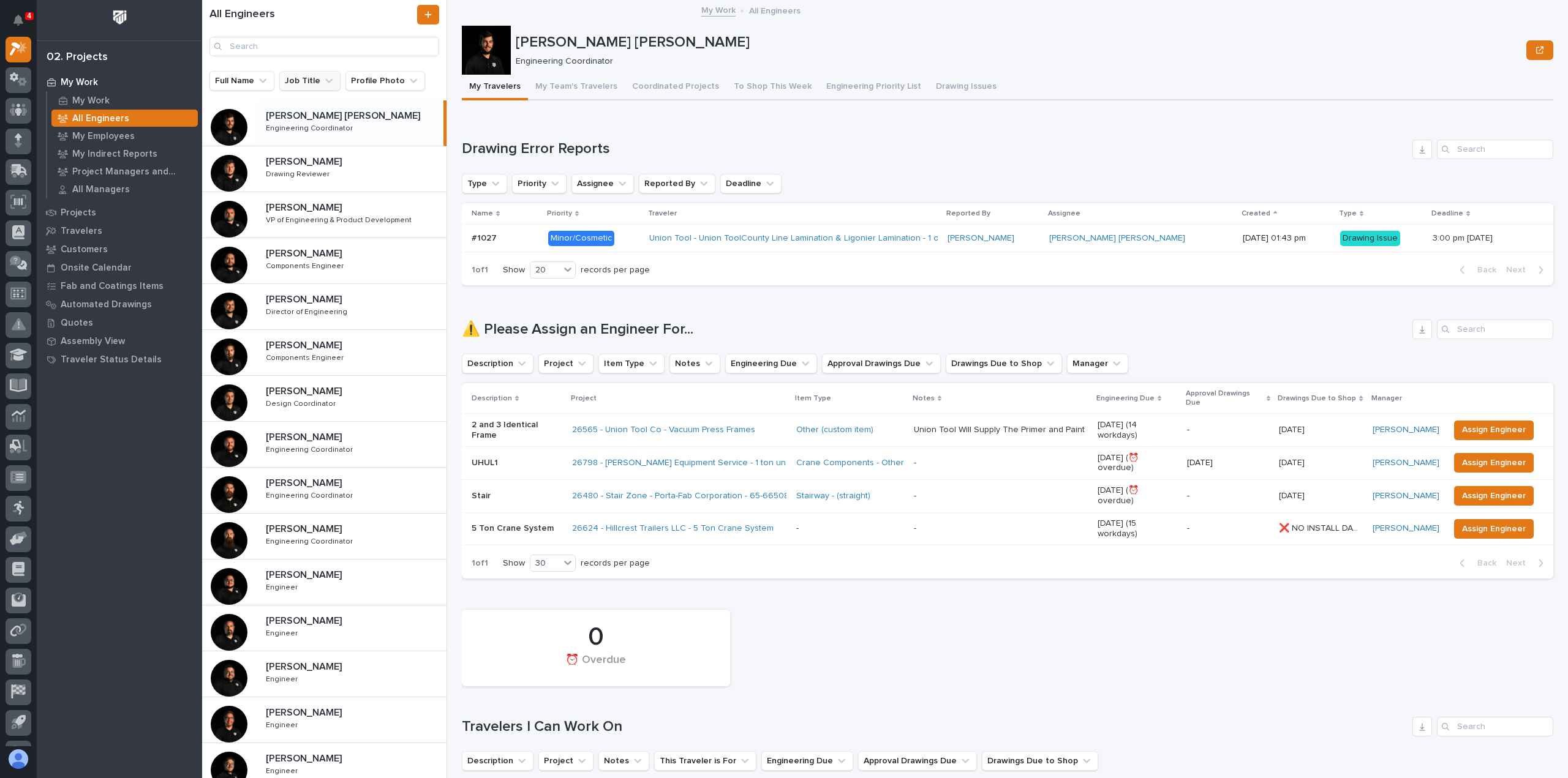
click at [302, 77] on button "Job Title" at bounding box center [310, 81] width 61 height 19
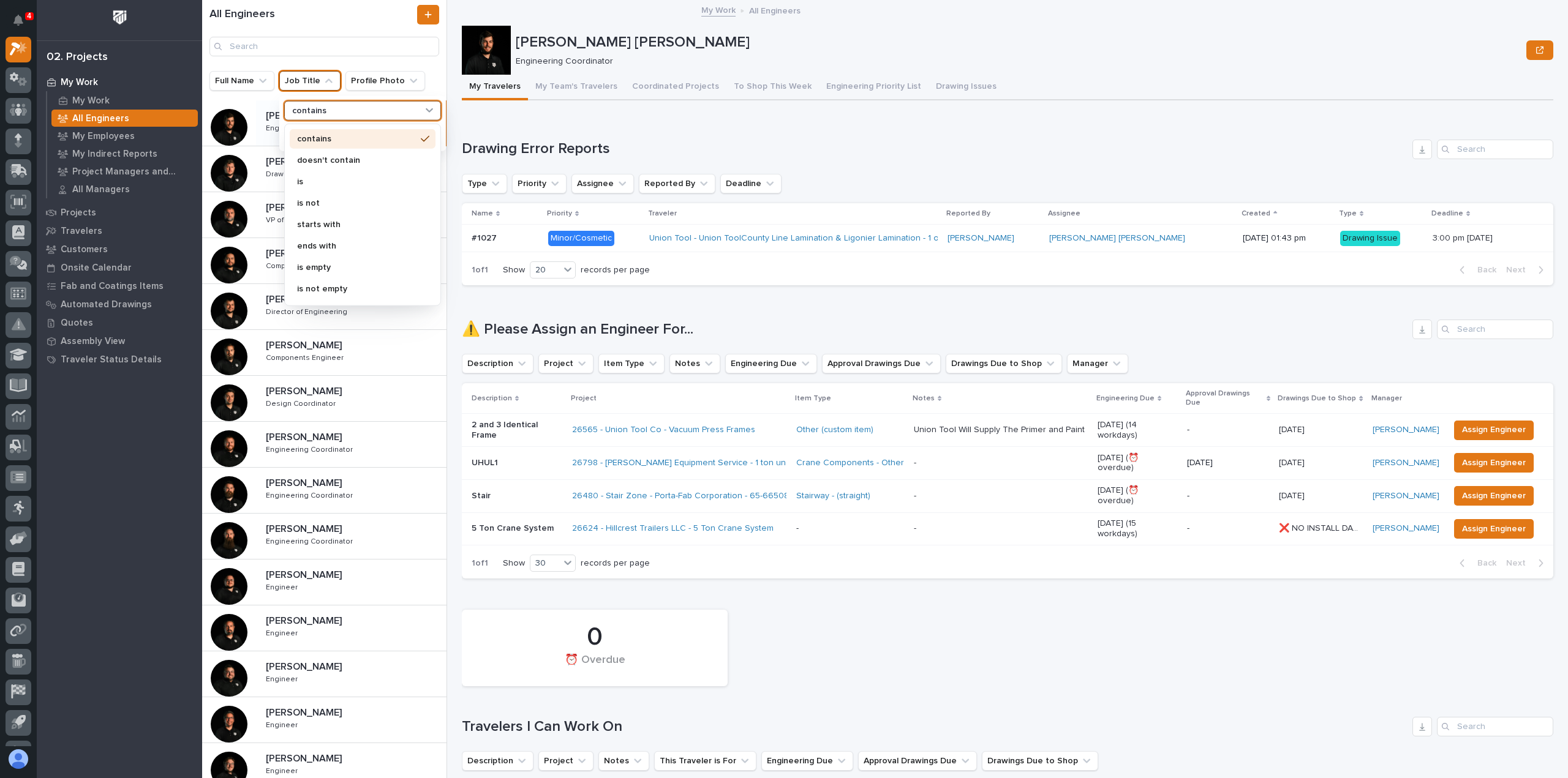
click at [331, 101] on div "contains" at bounding box center [362, 110] width 157 height 19
click at [380, 77] on button "Profile Photo" at bounding box center [385, 81] width 80 height 19
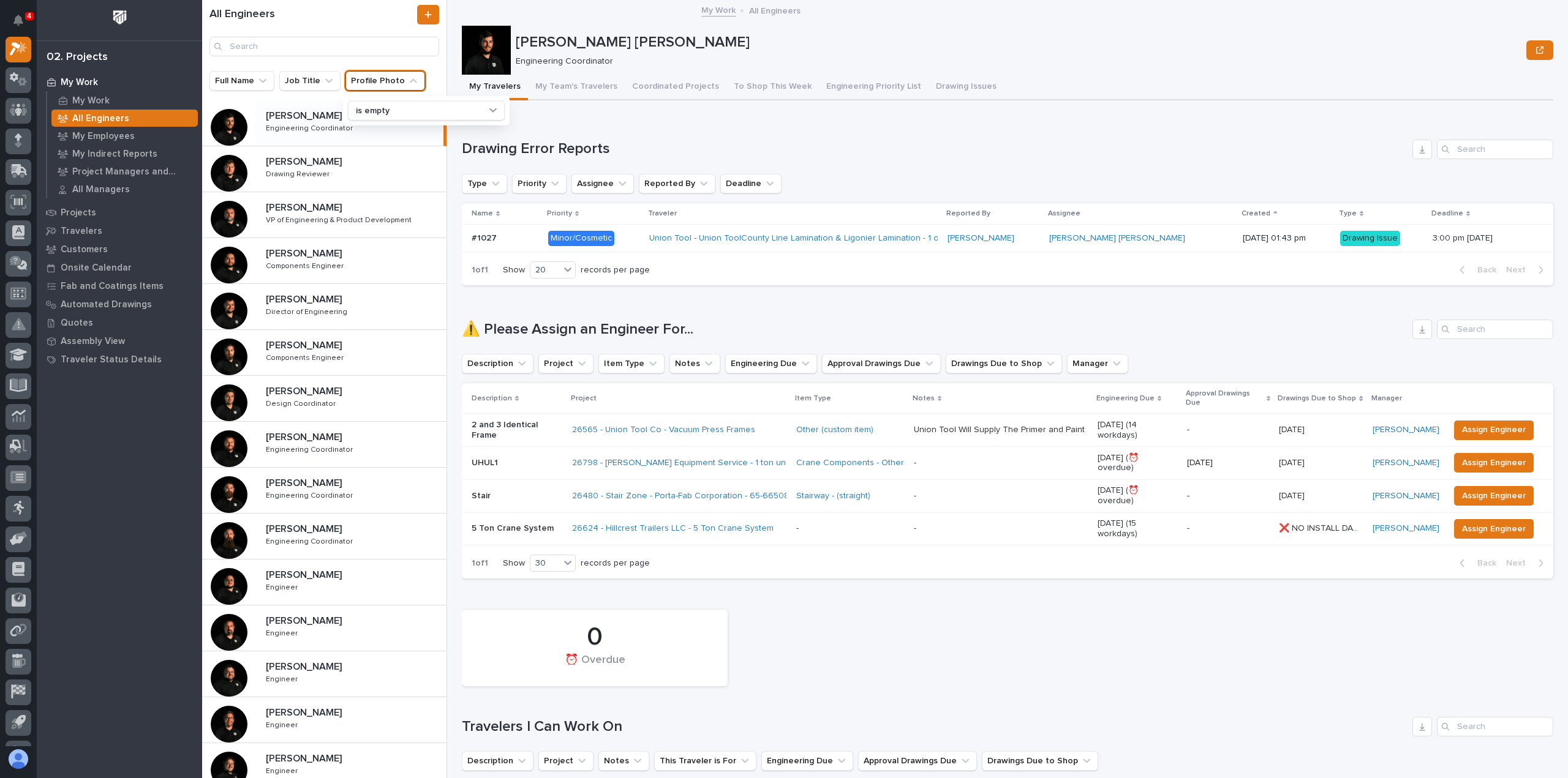
click at [378, 81] on button "Profile Photo" at bounding box center [385, 81] width 80 height 19
click at [251, 80] on button "Full Name" at bounding box center [242, 81] width 65 height 19
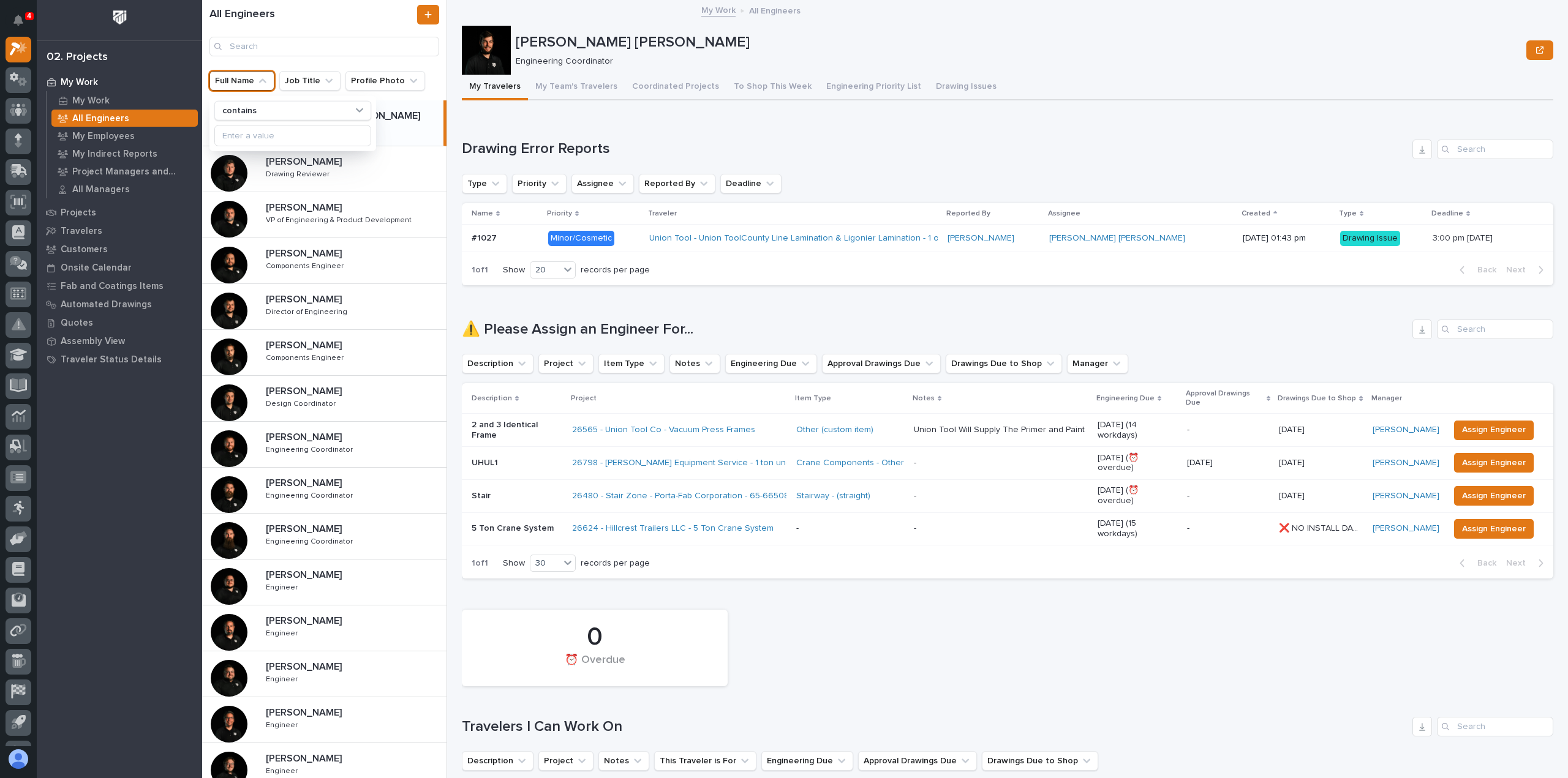
click at [251, 80] on button "Full Name" at bounding box center [242, 81] width 65 height 19
click at [116, 141] on p "My Employees" at bounding box center [103, 135] width 62 height 11
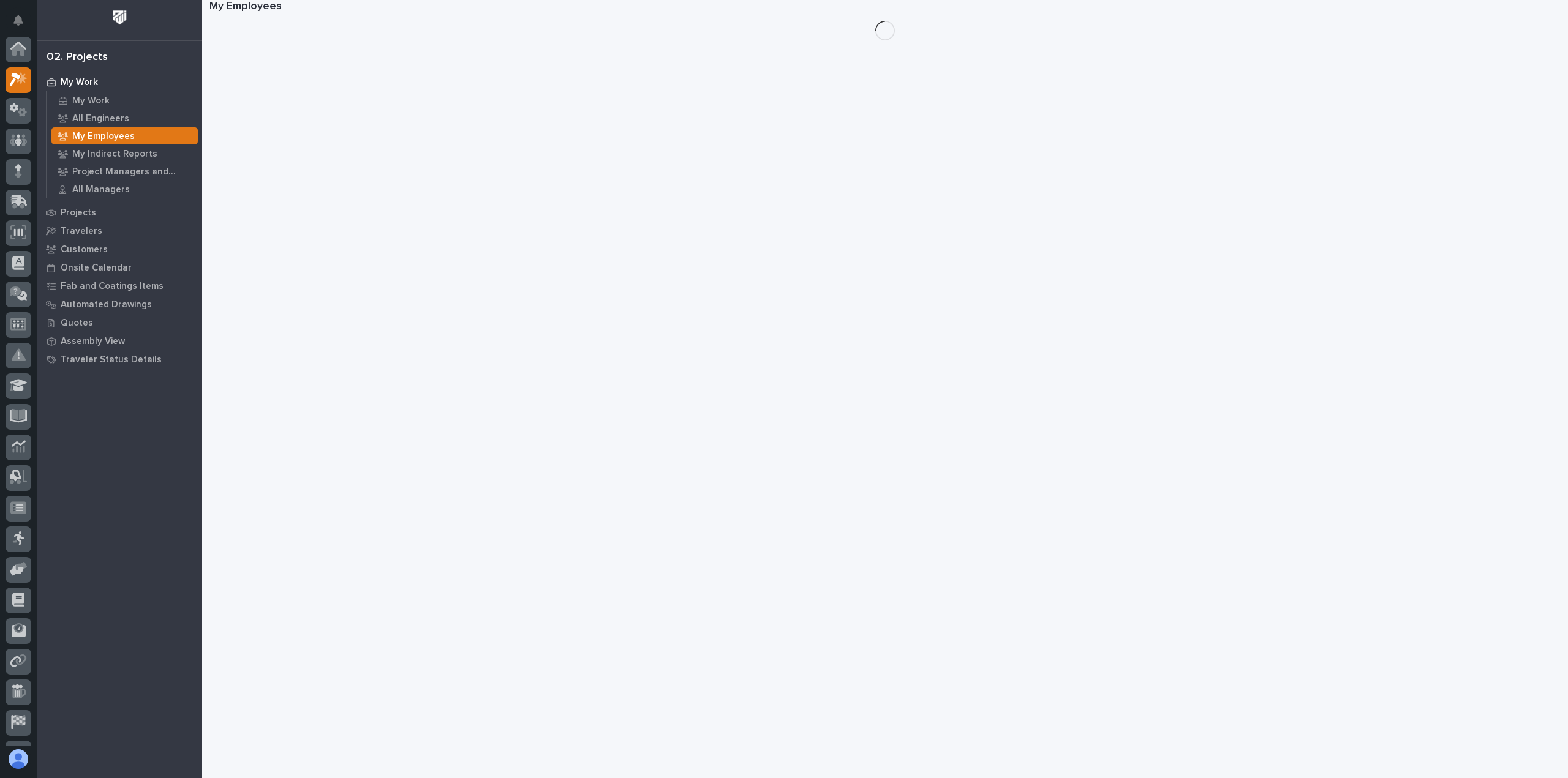
scroll to position [31, 0]
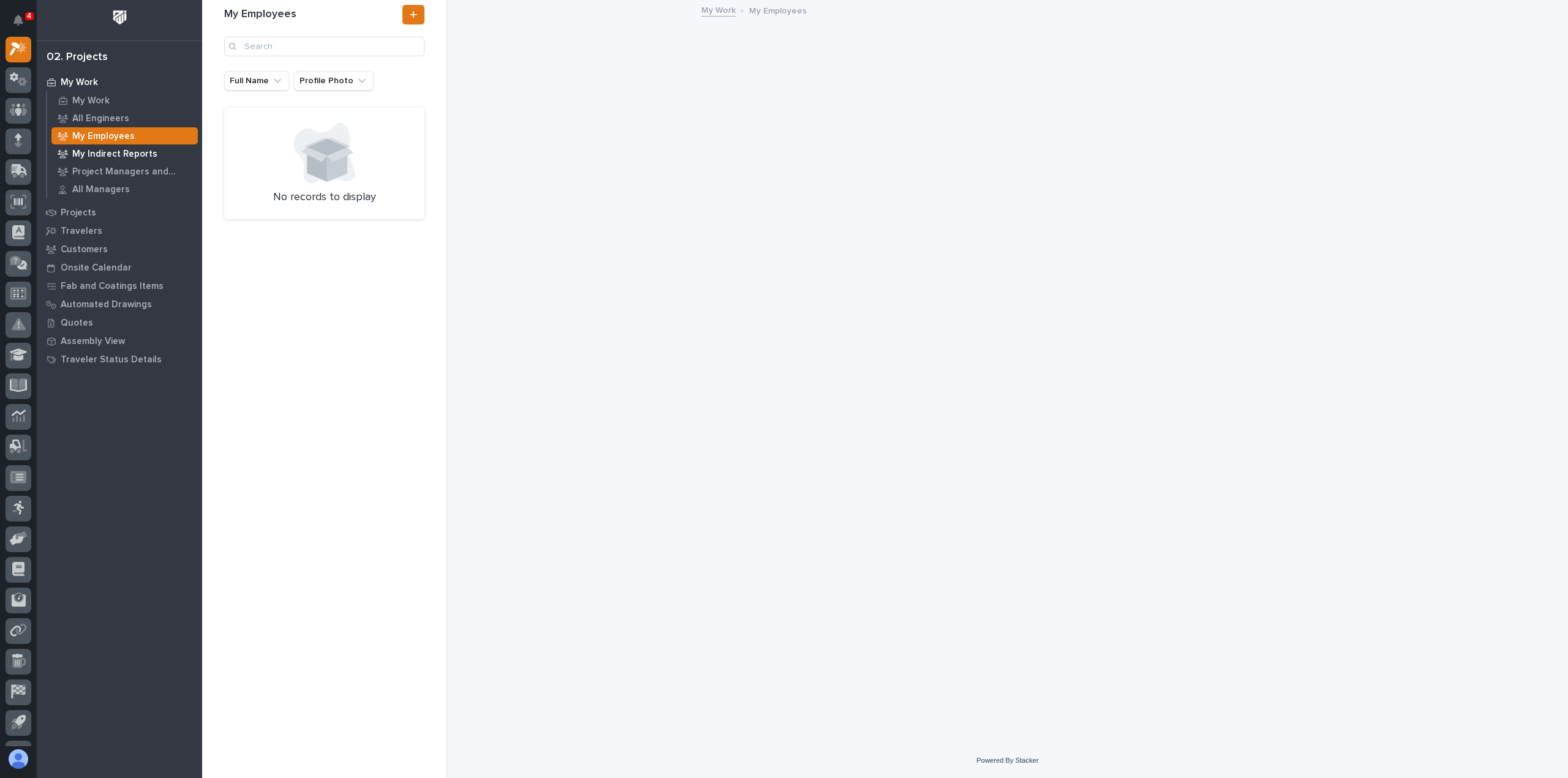
click at [119, 154] on p "My Indirect Reports" at bounding box center [114, 154] width 86 height 11
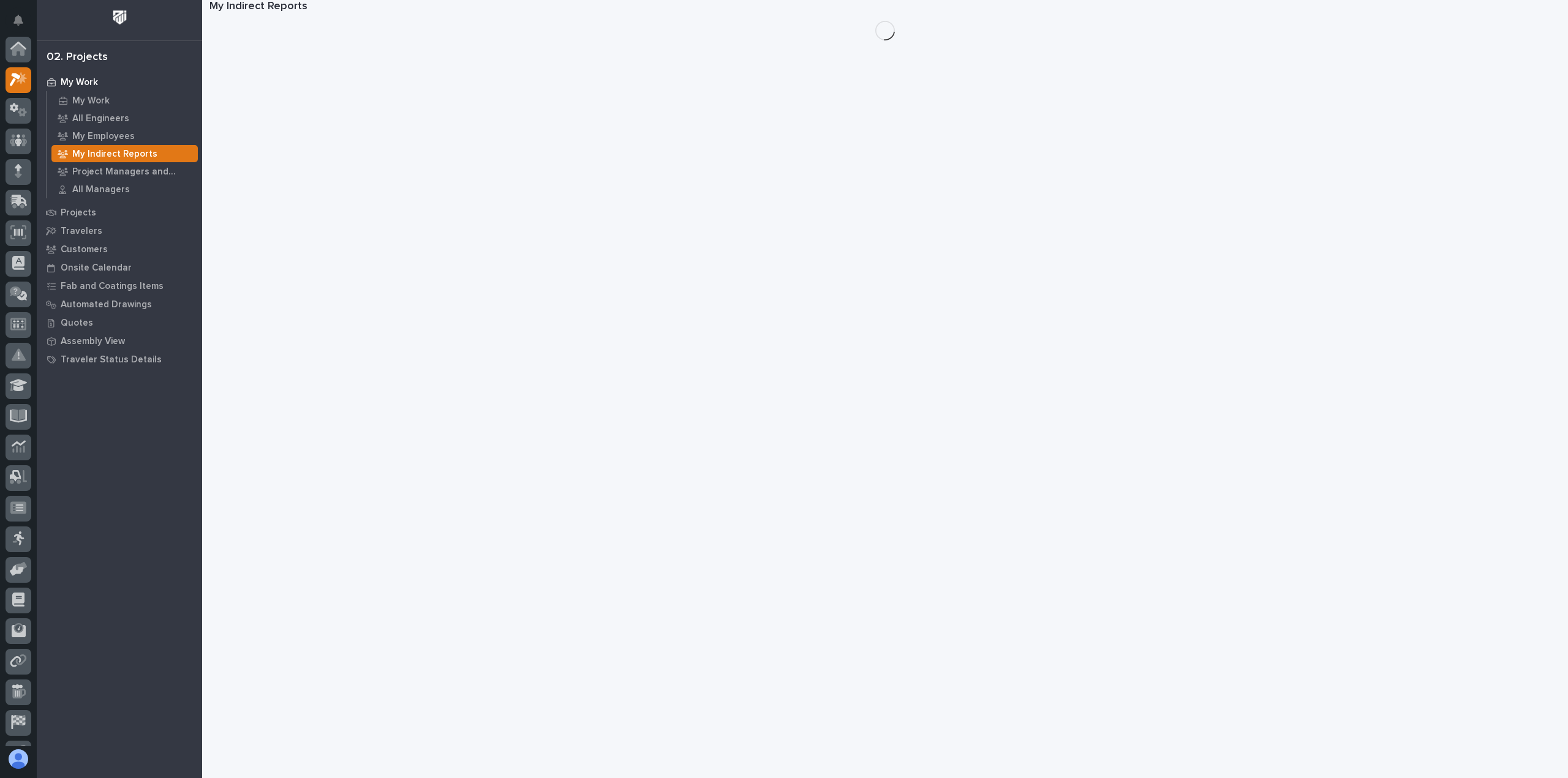
scroll to position [31, 0]
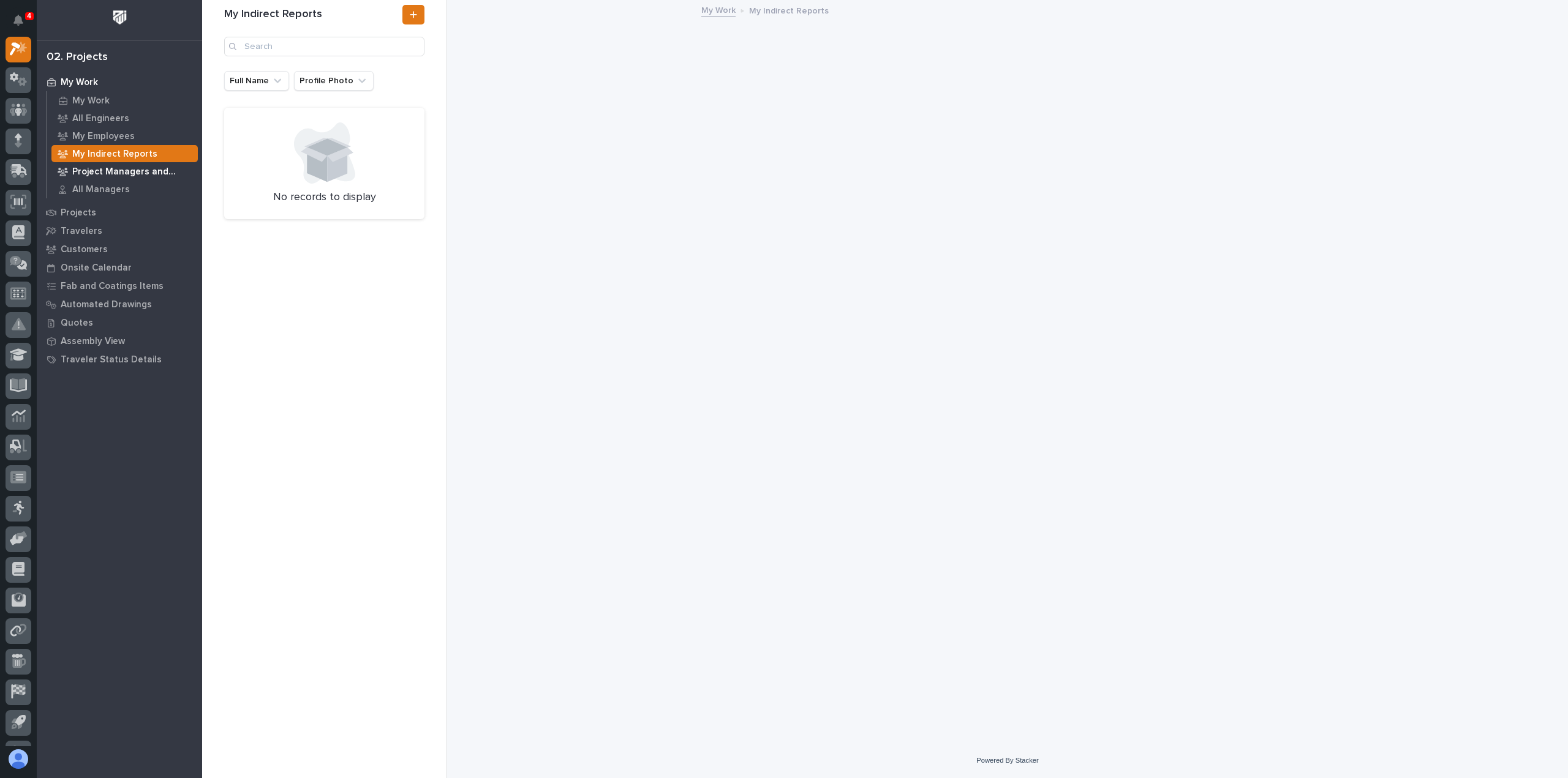
click at [120, 166] on p "Project Managers and Engineers" at bounding box center [133, 171] width 121 height 11
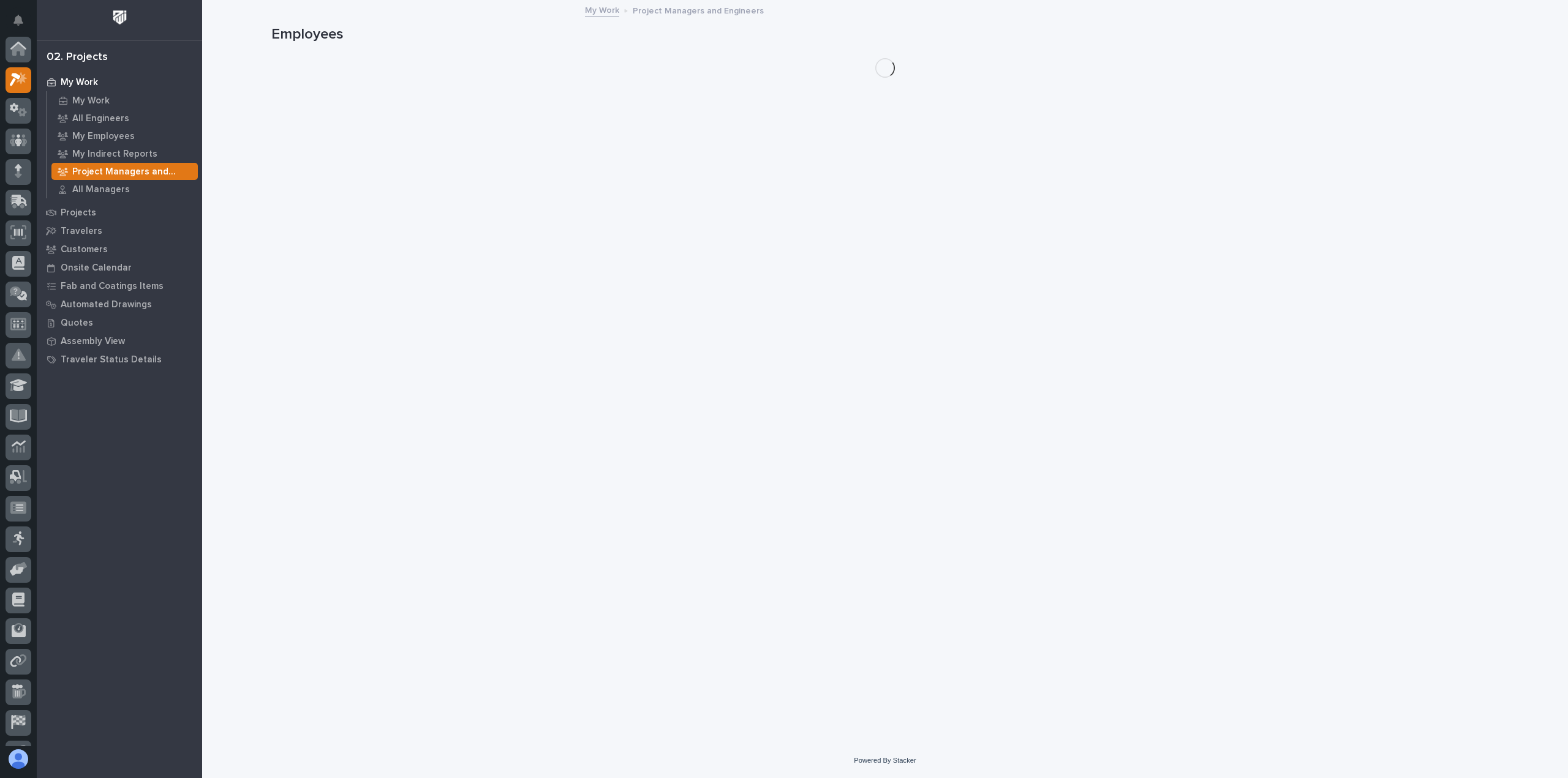
scroll to position [31, 0]
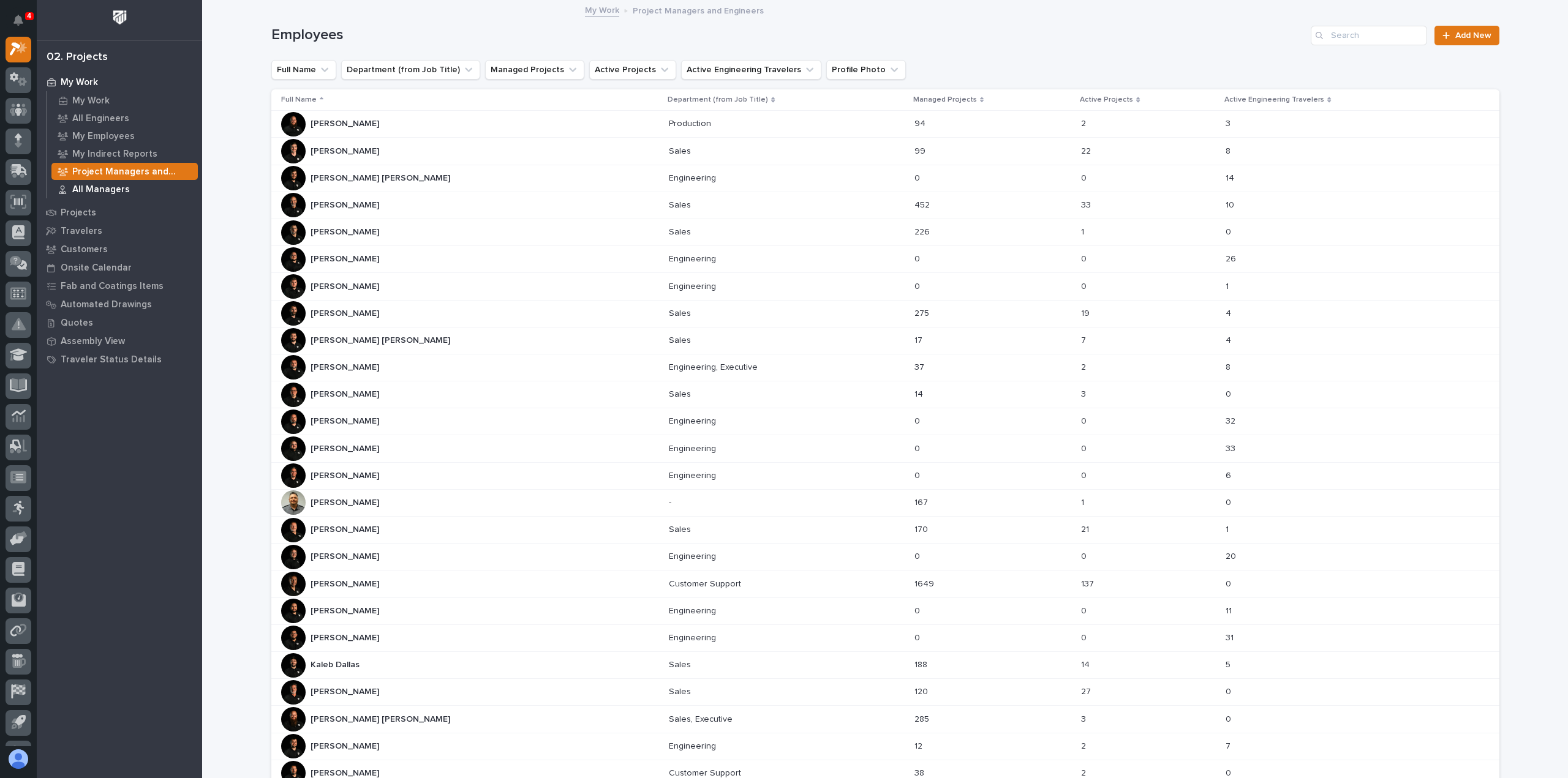
click at [133, 192] on div "All Managers" at bounding box center [125, 189] width 146 height 17
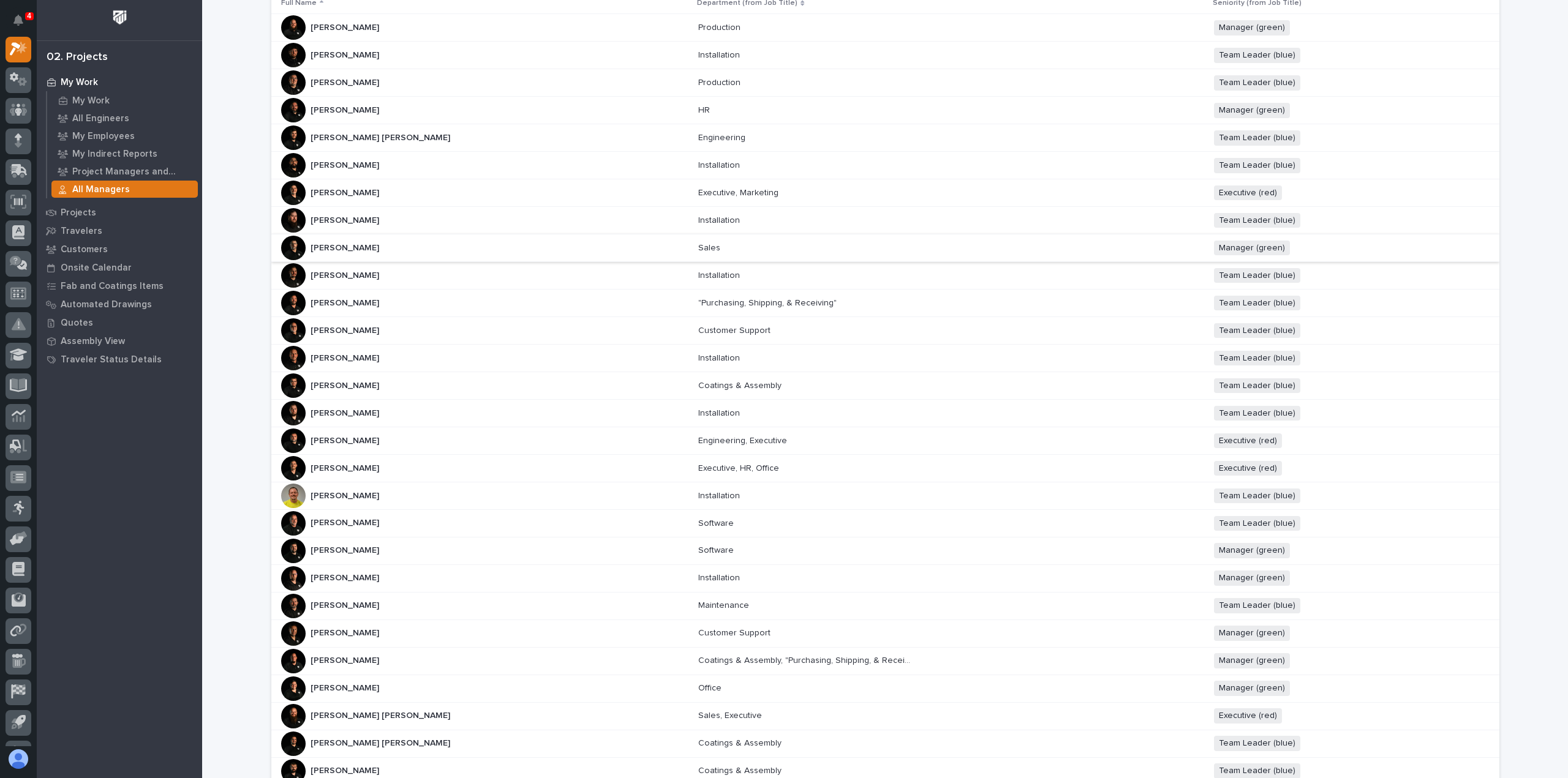
scroll to position [291, 0]
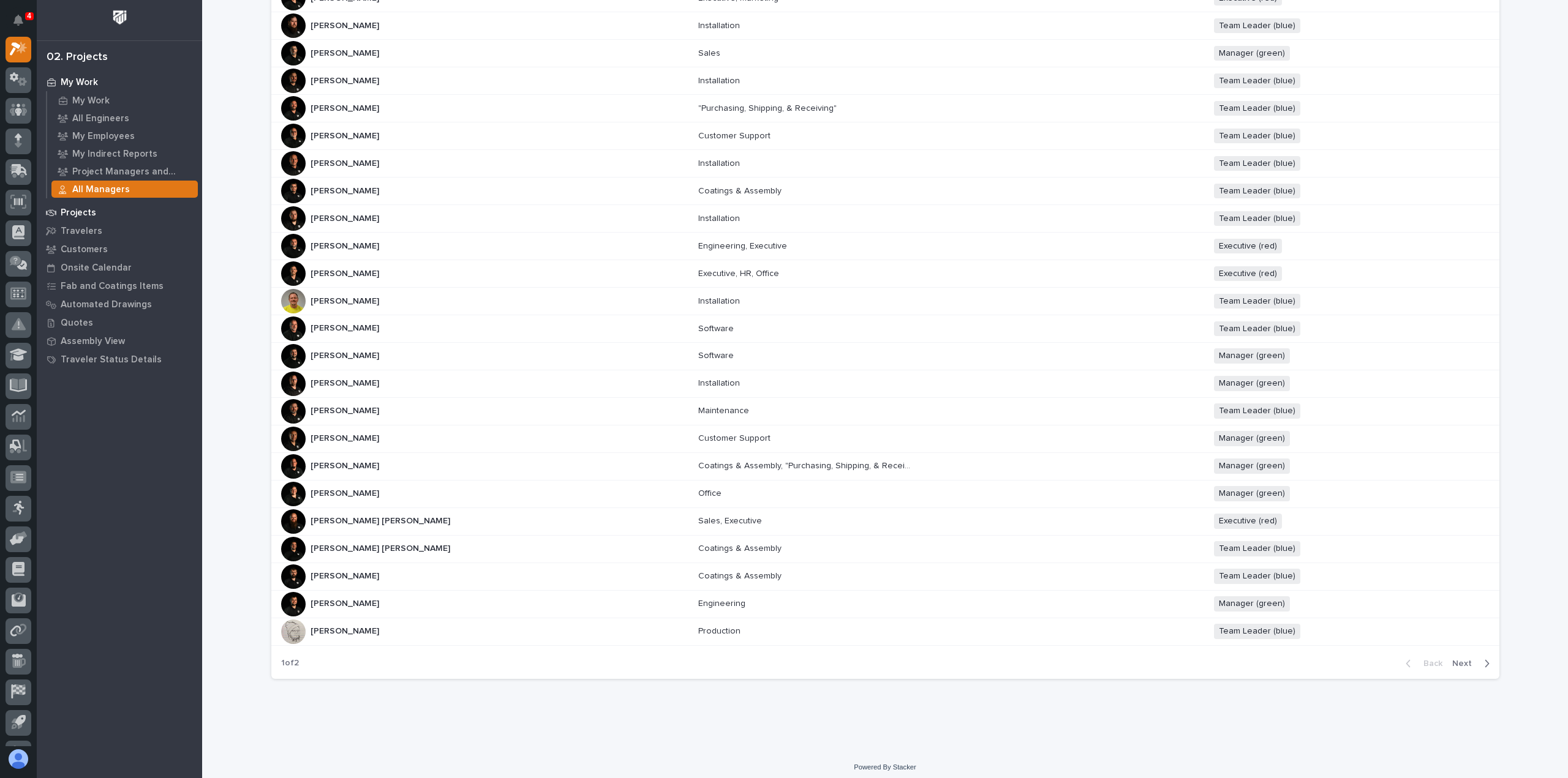
click at [89, 207] on p "Projects" at bounding box center [78, 212] width 36 height 11
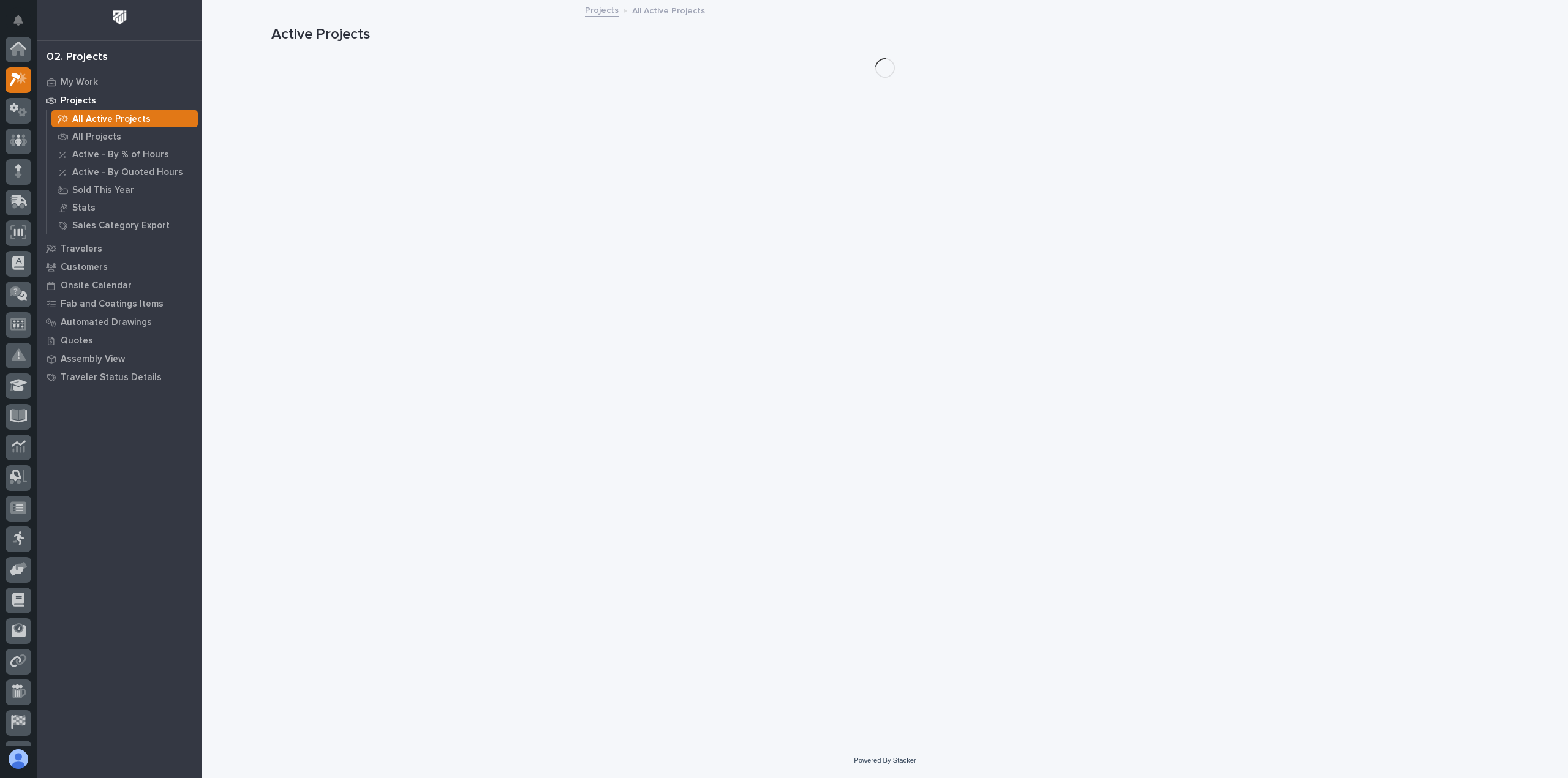
scroll to position [31, 0]
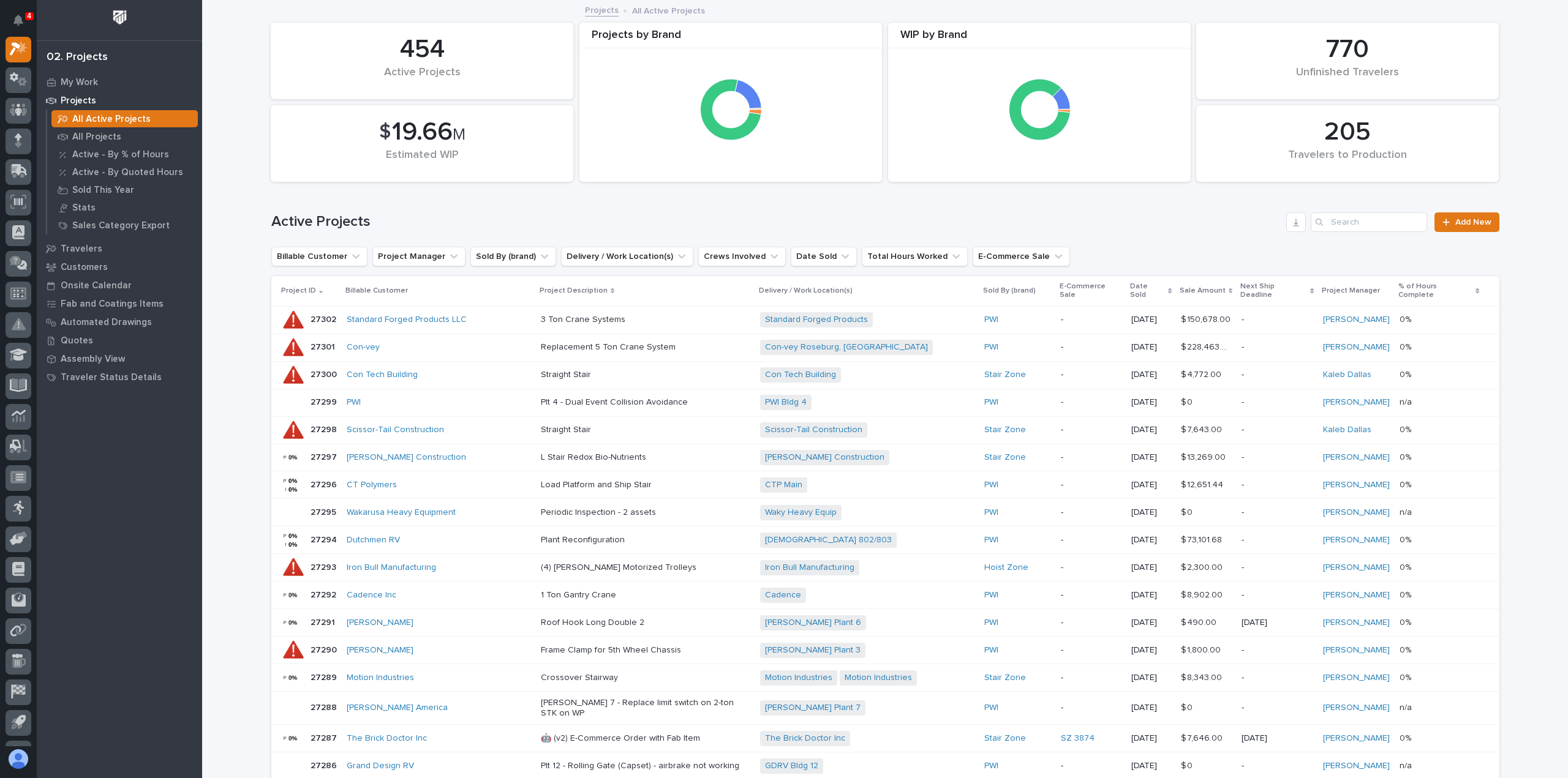
click at [89, 207] on p "Stats" at bounding box center [84, 207] width 23 height 11
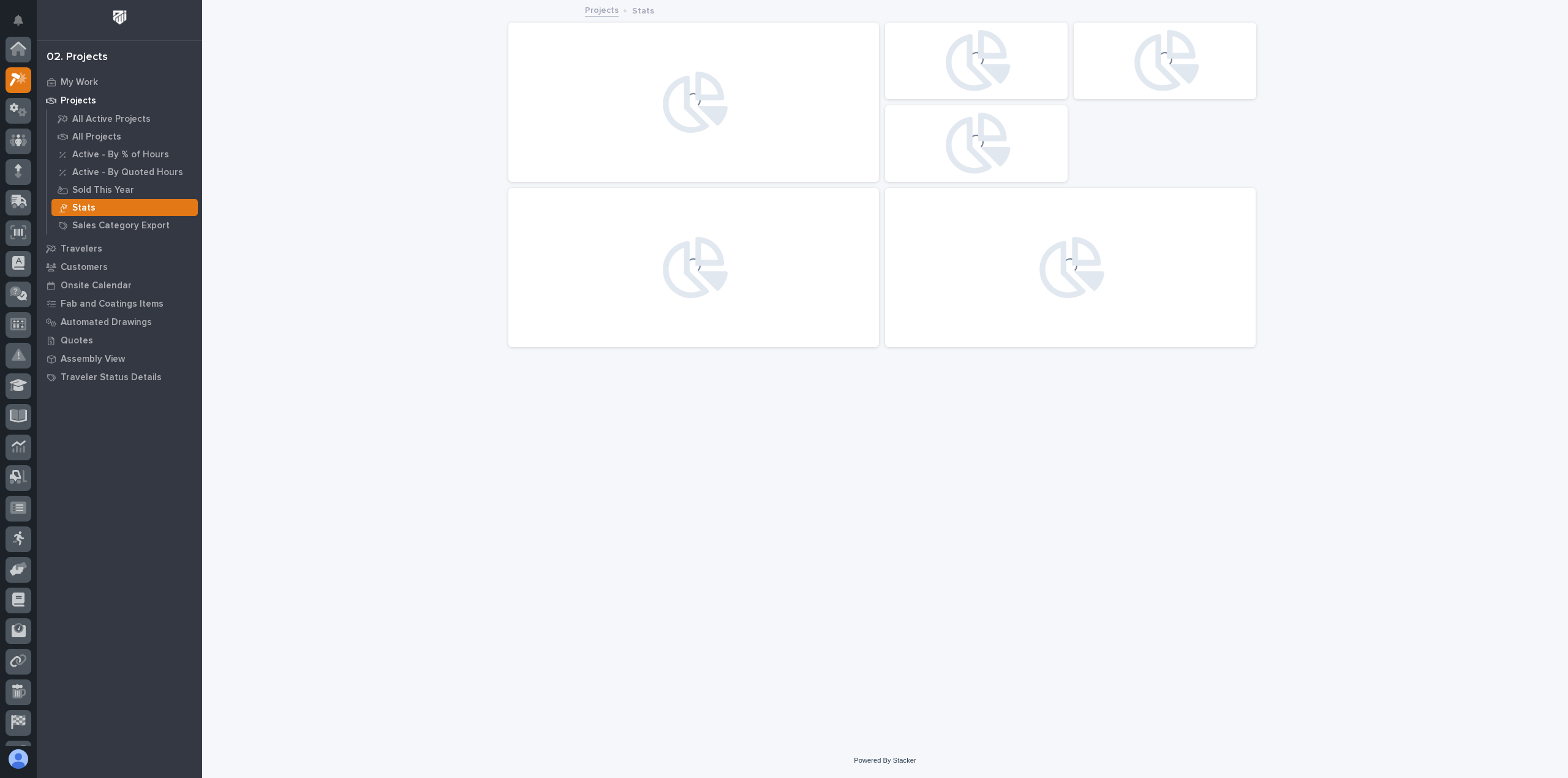
scroll to position [31, 0]
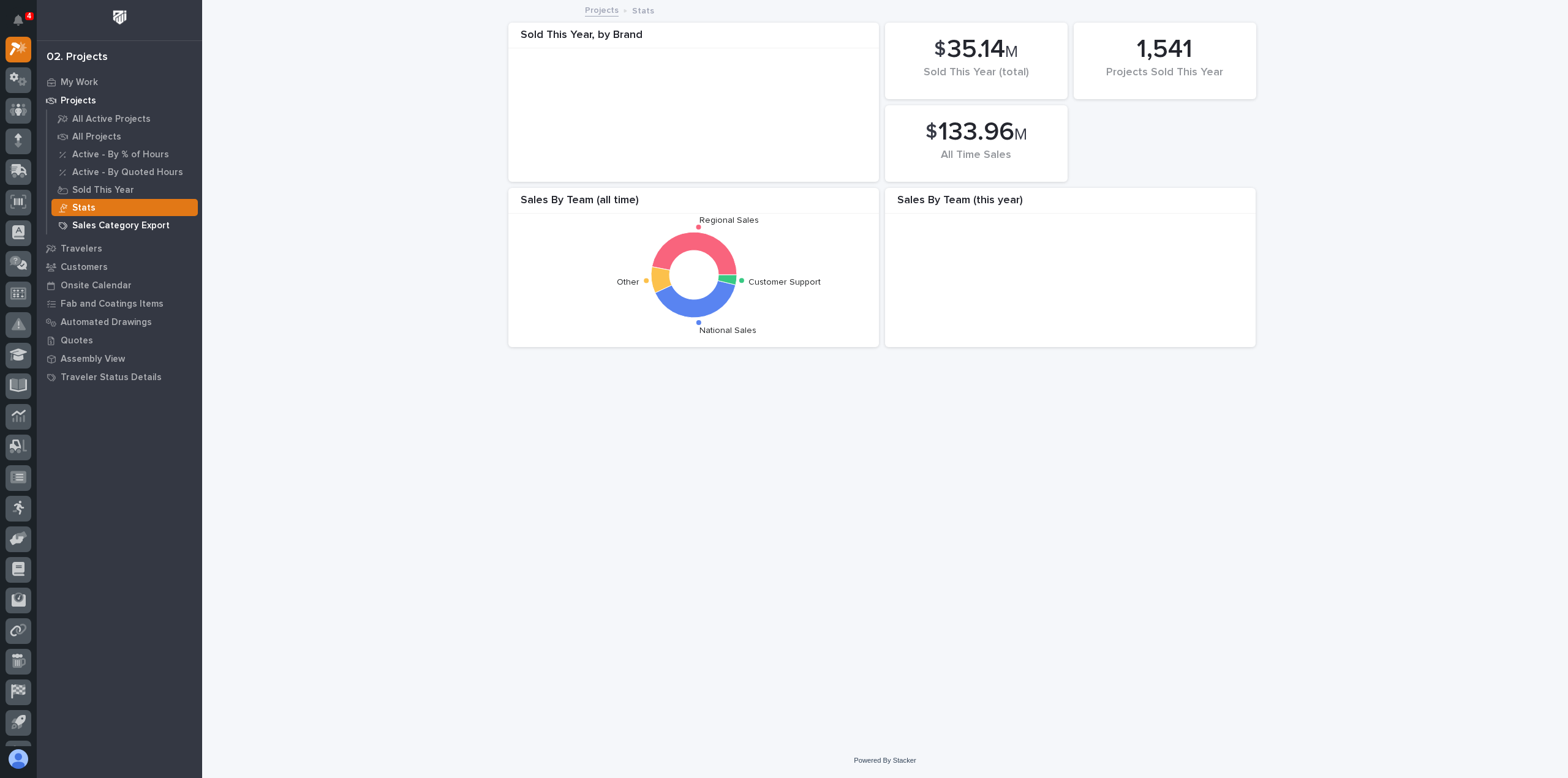
click at [115, 228] on p "Sales Category Export" at bounding box center [120, 226] width 97 height 11
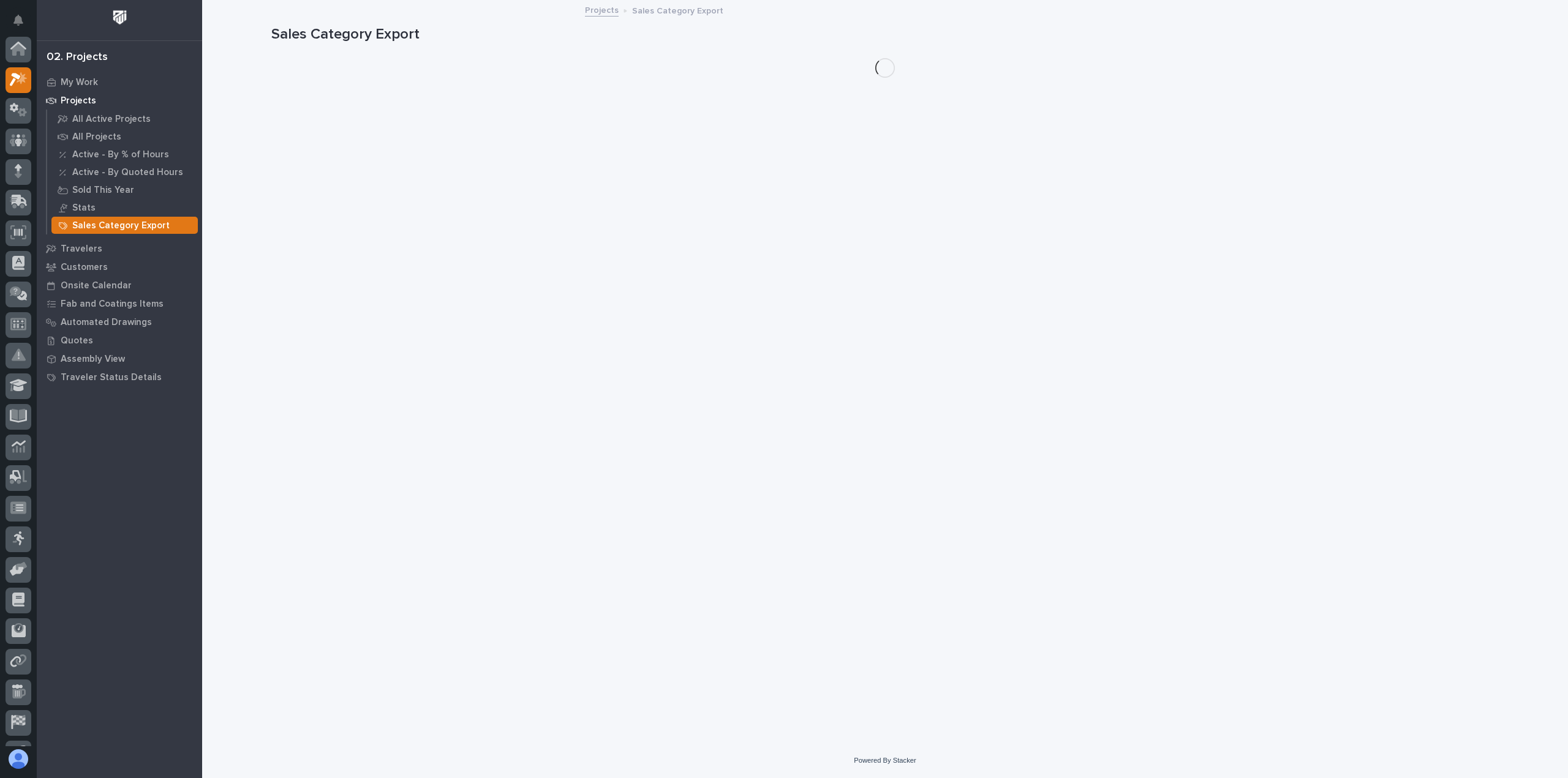
scroll to position [31, 0]
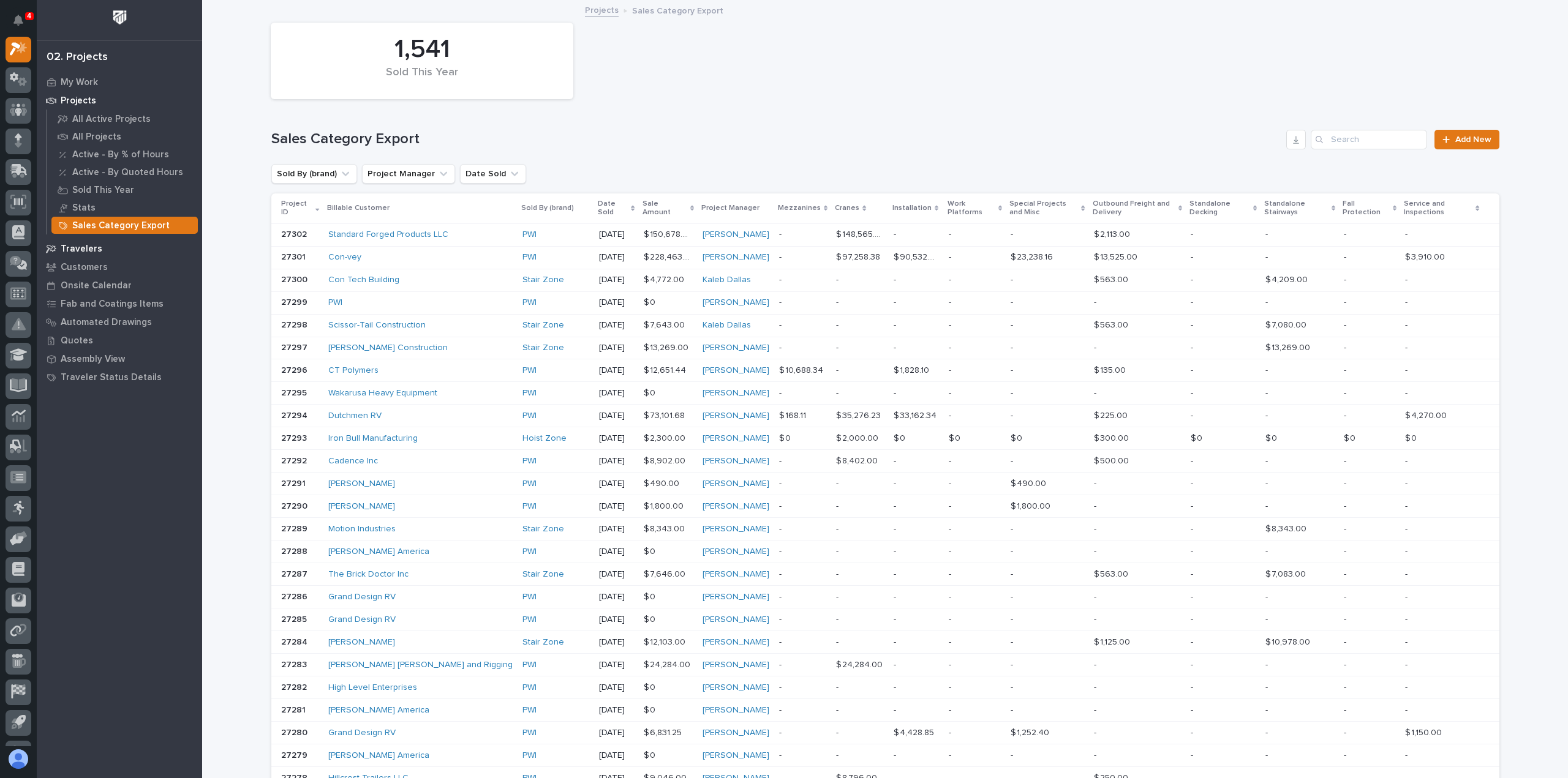
click at [103, 244] on div "Travelers" at bounding box center [119, 249] width 159 height 17
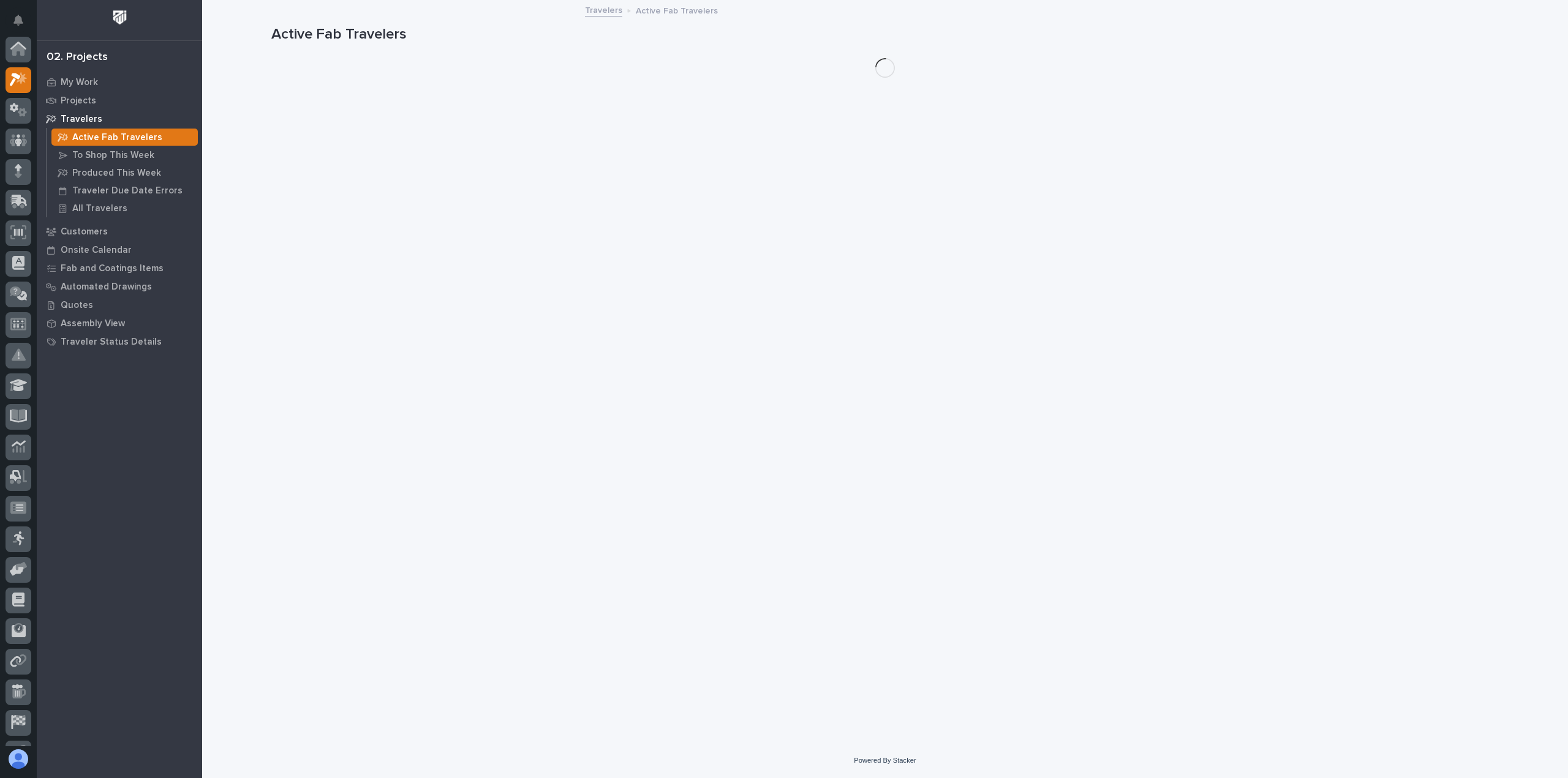
scroll to position [31, 0]
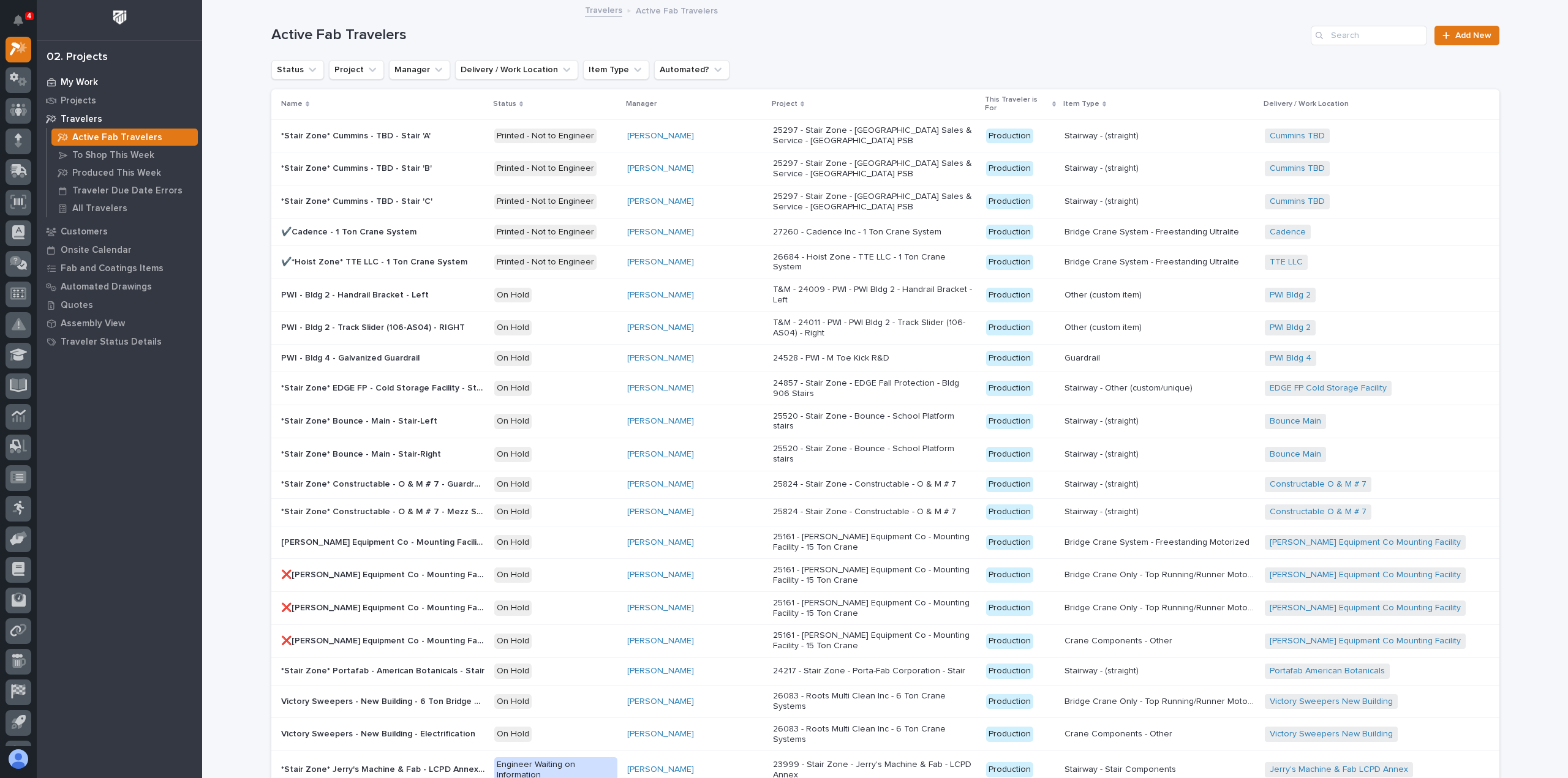
click at [83, 74] on div "02. Projects My Work Projects Travelers Active Fab Travelers To Shop This Week …" at bounding box center [119, 389] width 165 height 778
click at [83, 77] on p "My Work" at bounding box center [79, 82] width 37 height 11
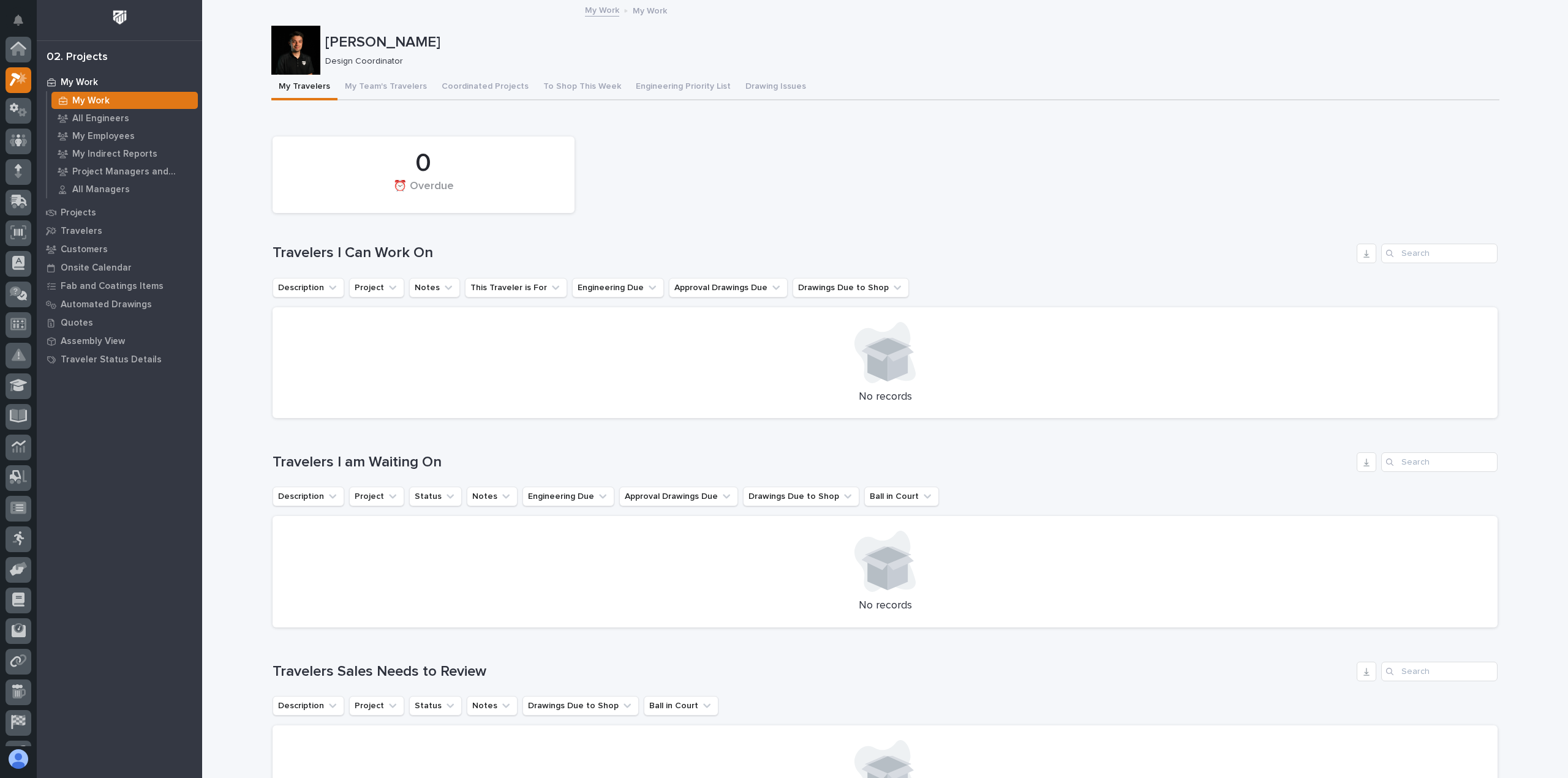
scroll to position [31, 0]
click at [656, 87] on button "Engineering Priority List" at bounding box center [683, 87] width 110 height 26
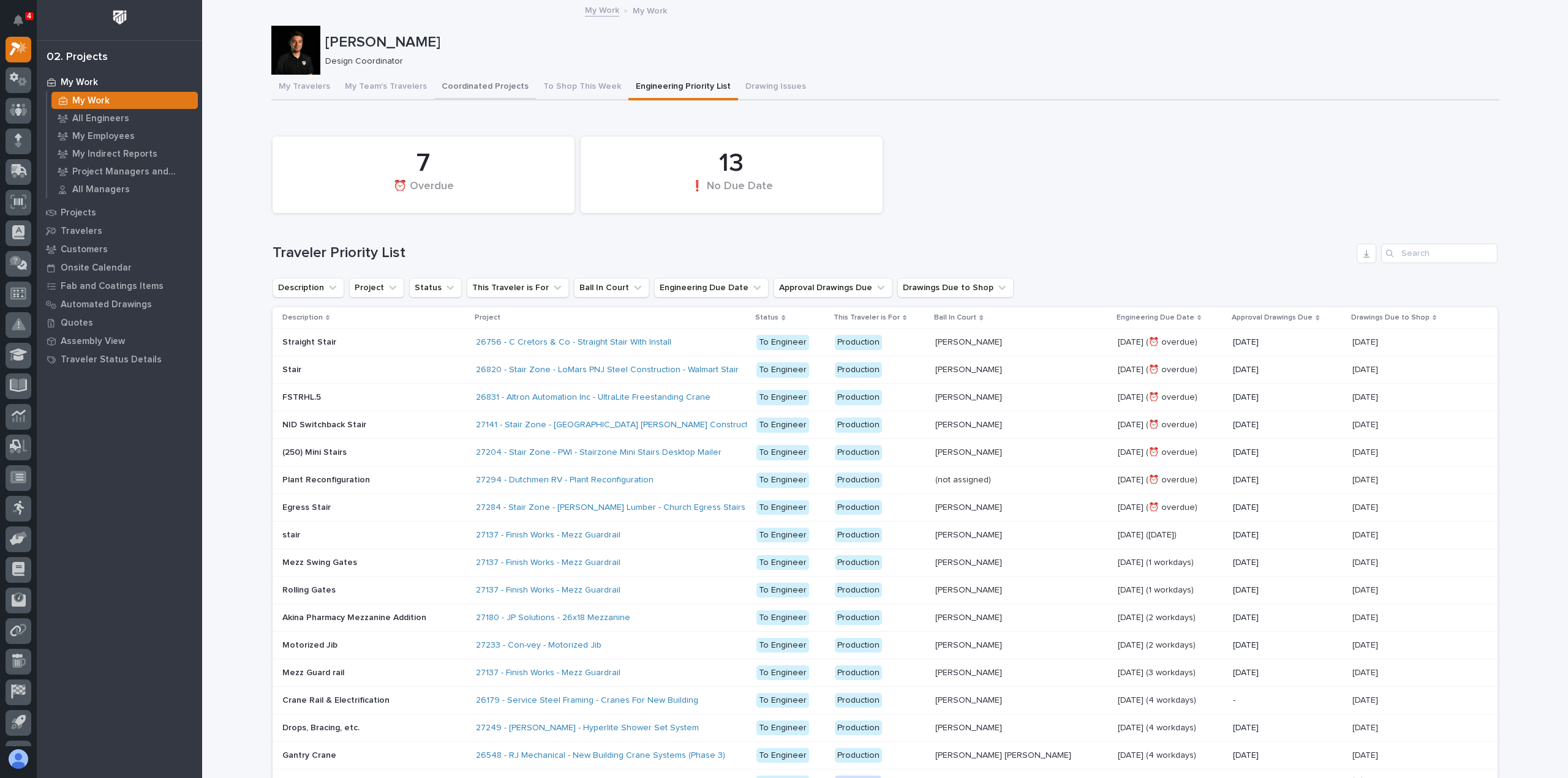
click at [480, 81] on button "Coordinated Projects" at bounding box center [485, 87] width 102 height 26
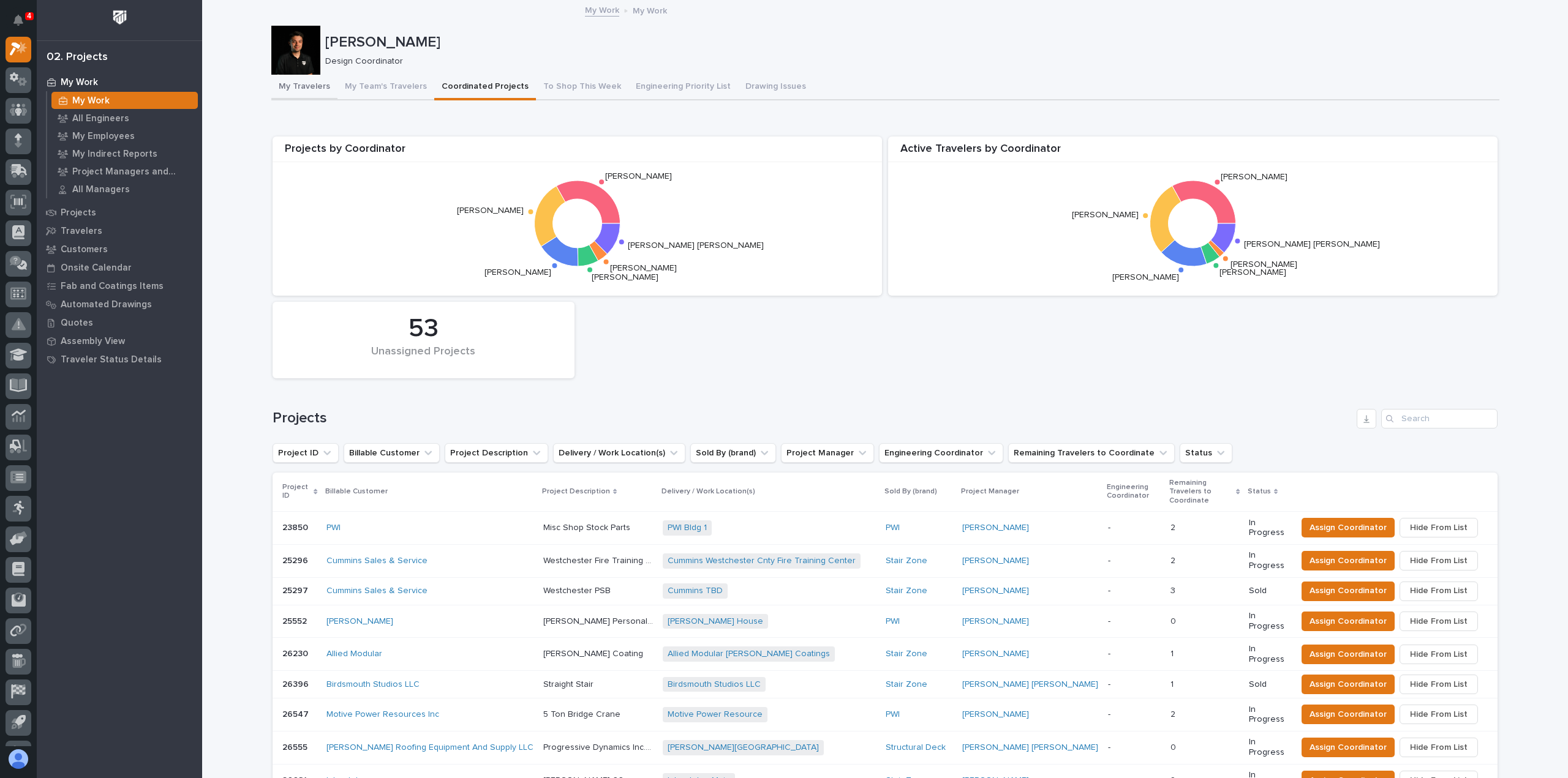
click at [279, 79] on button "My Travelers" at bounding box center [304, 87] width 66 height 26
